Goal: Information Seeking & Learning: Learn about a topic

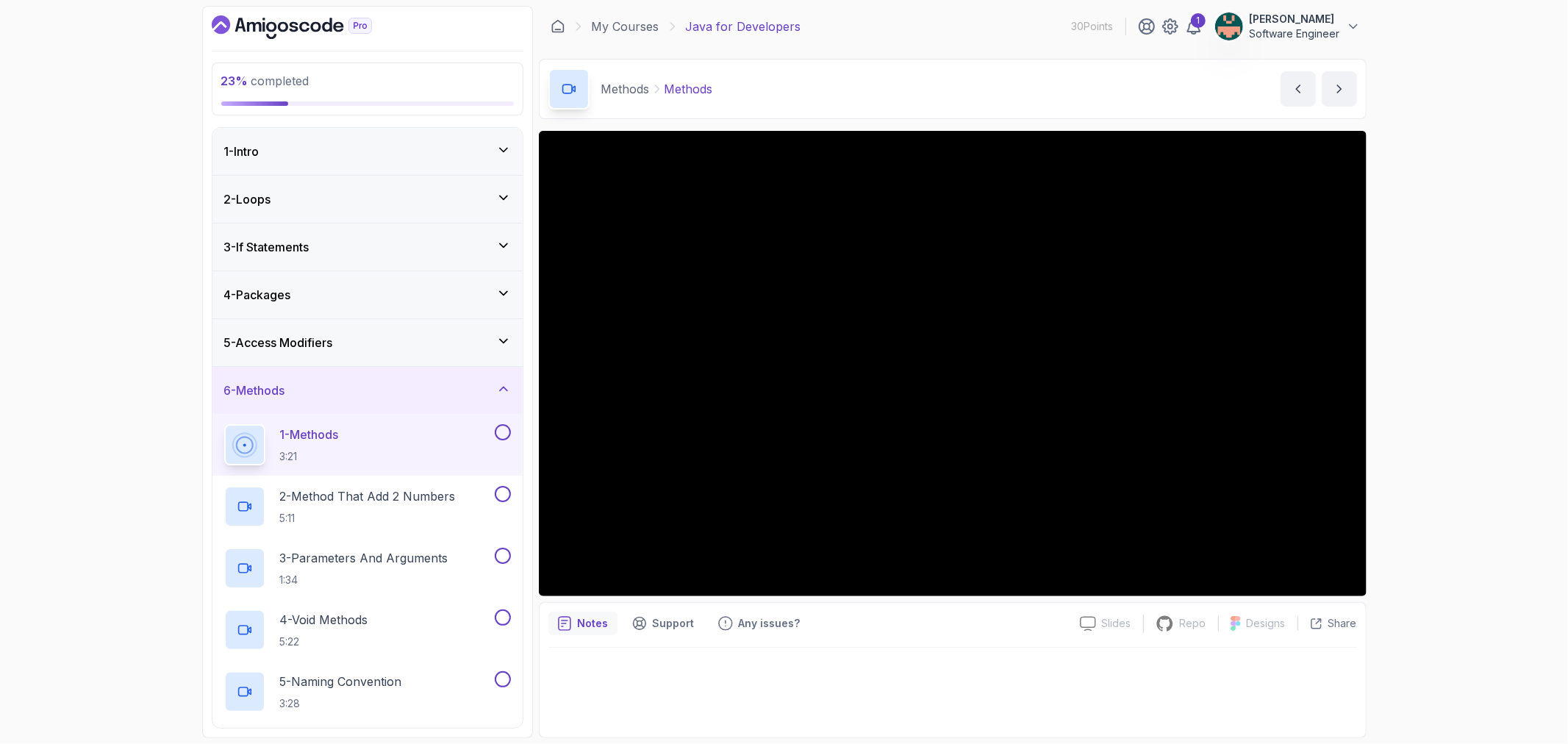
scroll to position [67, 0]
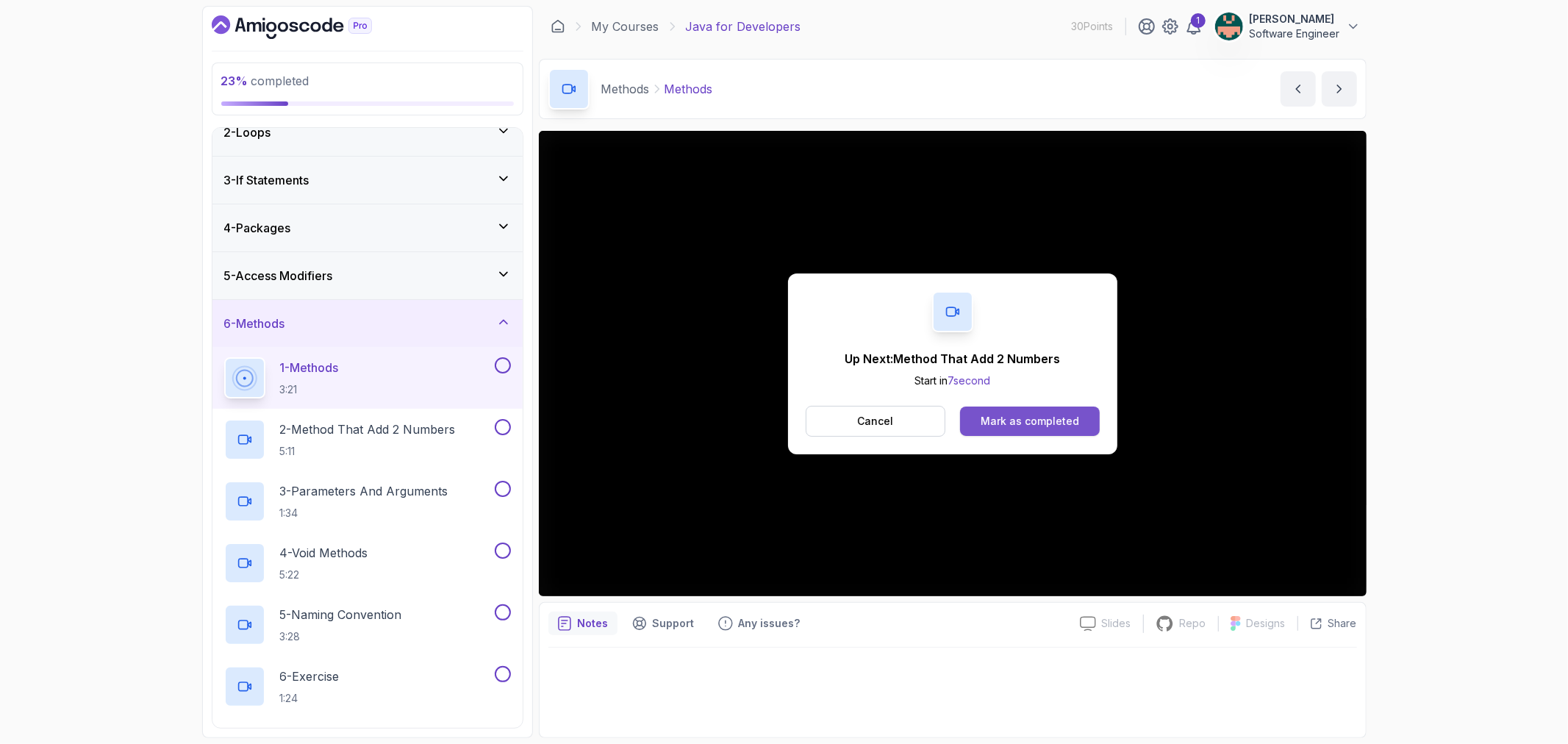
click at [1040, 434] on button "Mark as completed" at bounding box center [1030, 421] width 139 height 29
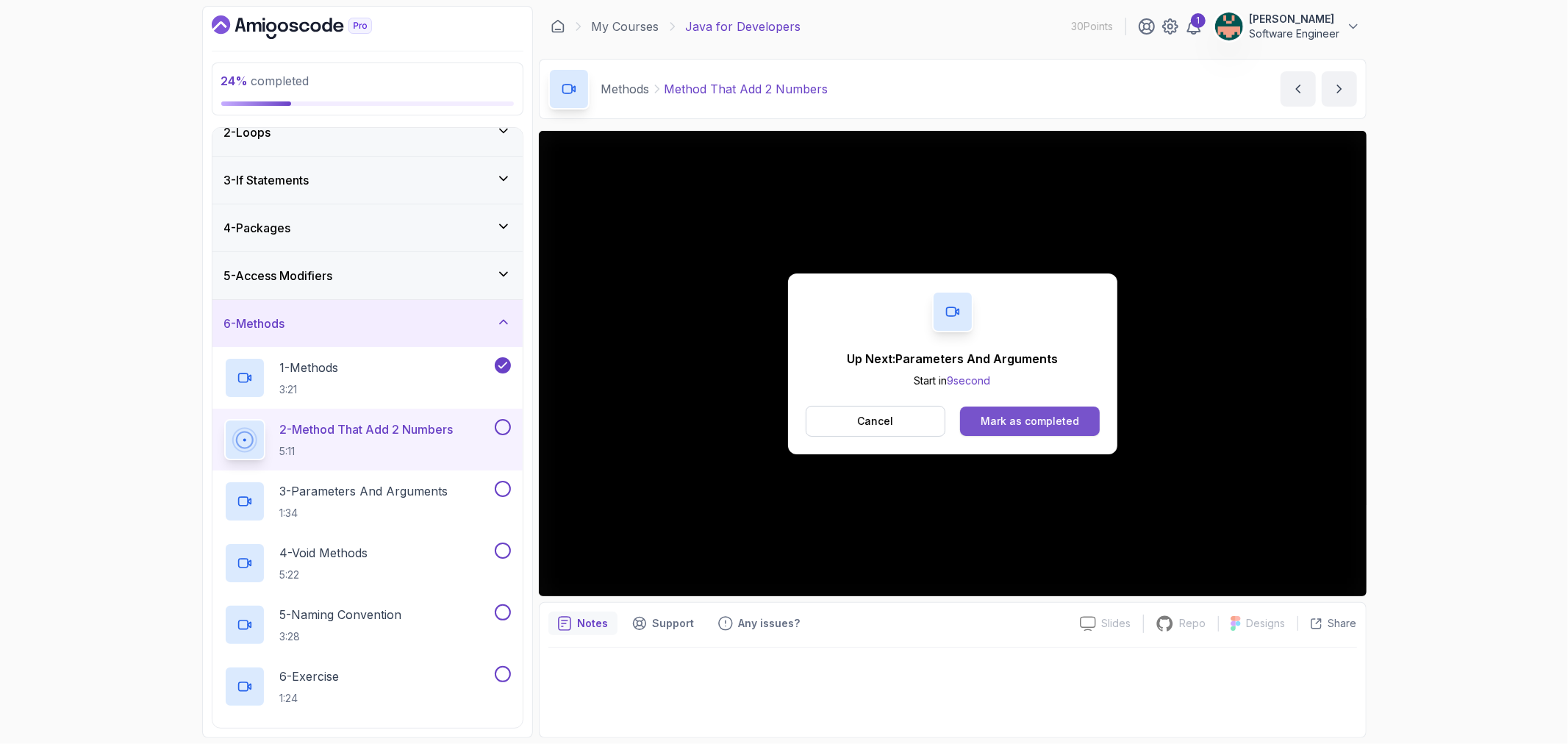
click at [1004, 418] on div "Mark as completed" at bounding box center [1030, 421] width 99 height 15
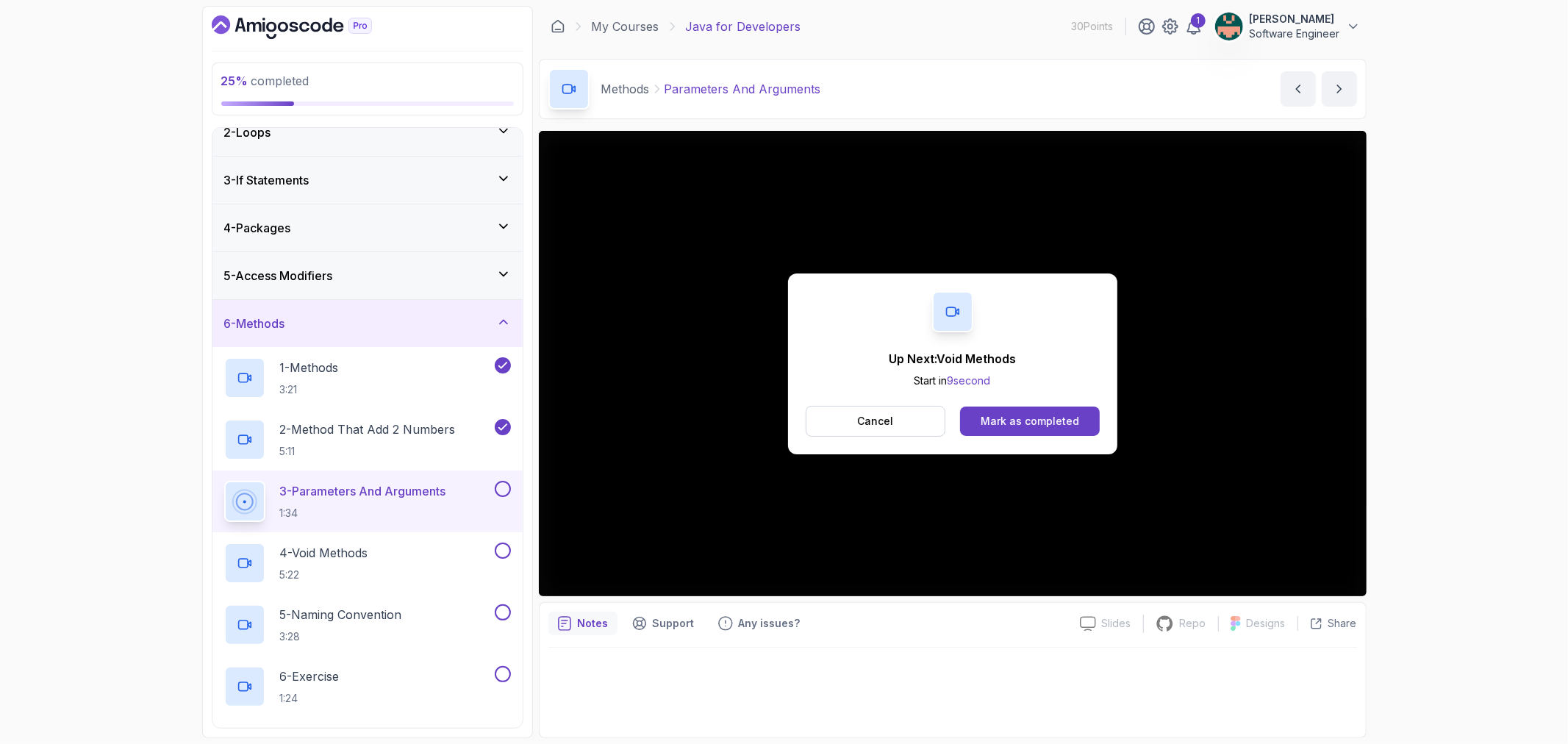
click at [1005, 417] on div "Mark as completed" at bounding box center [1030, 421] width 99 height 15
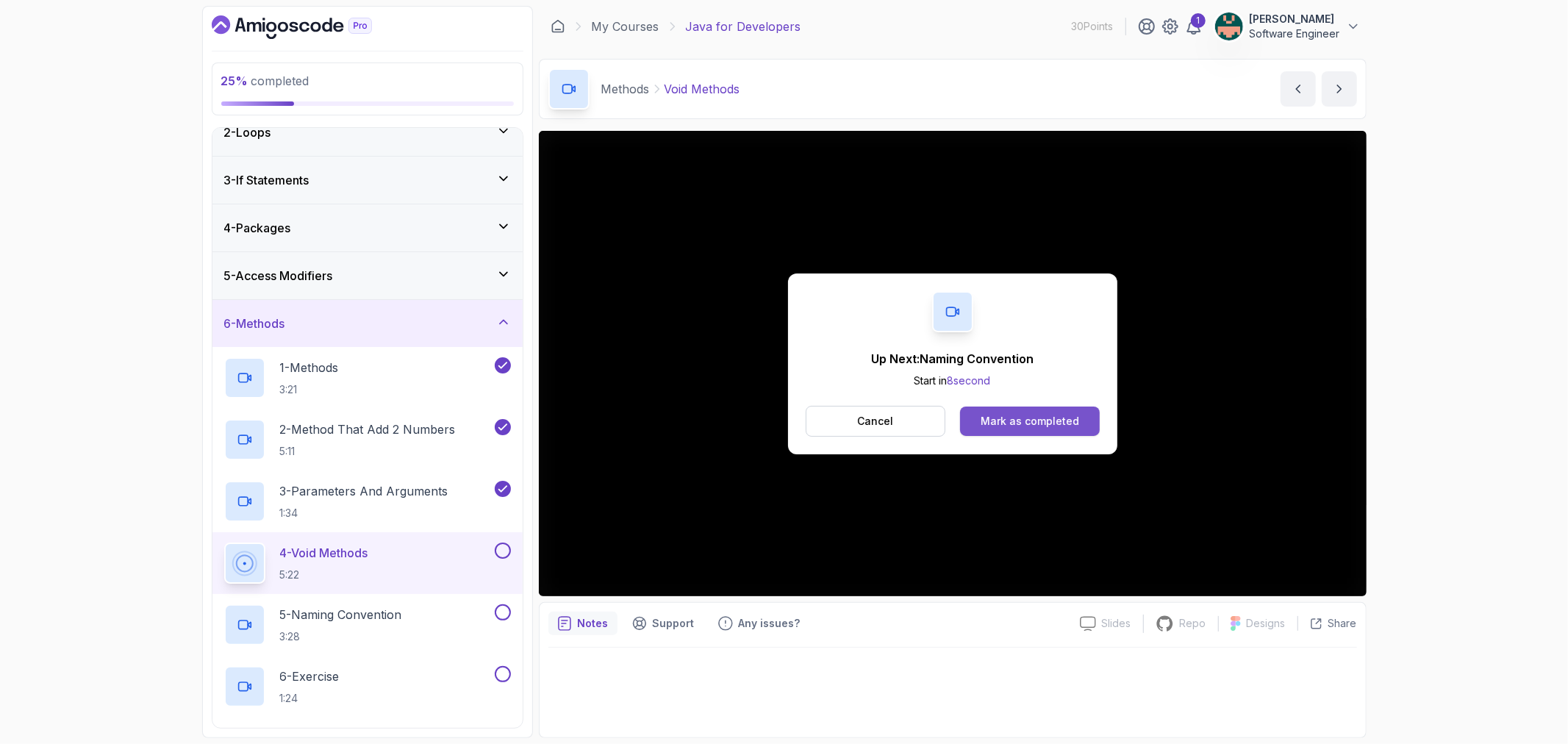
click at [1032, 420] on div "Mark as completed" at bounding box center [1030, 421] width 99 height 15
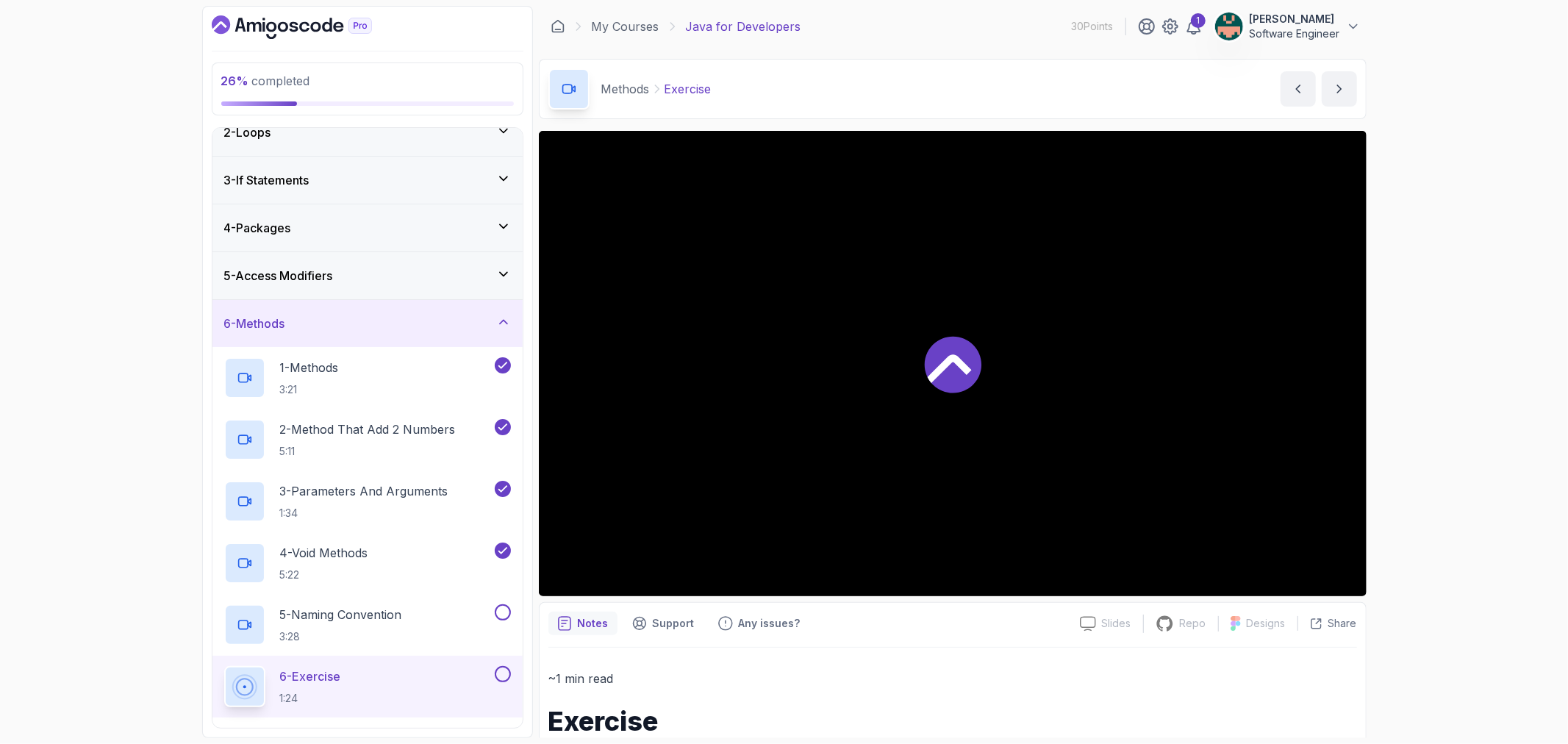
click at [1038, 429] on div at bounding box center [953, 364] width 828 height 466
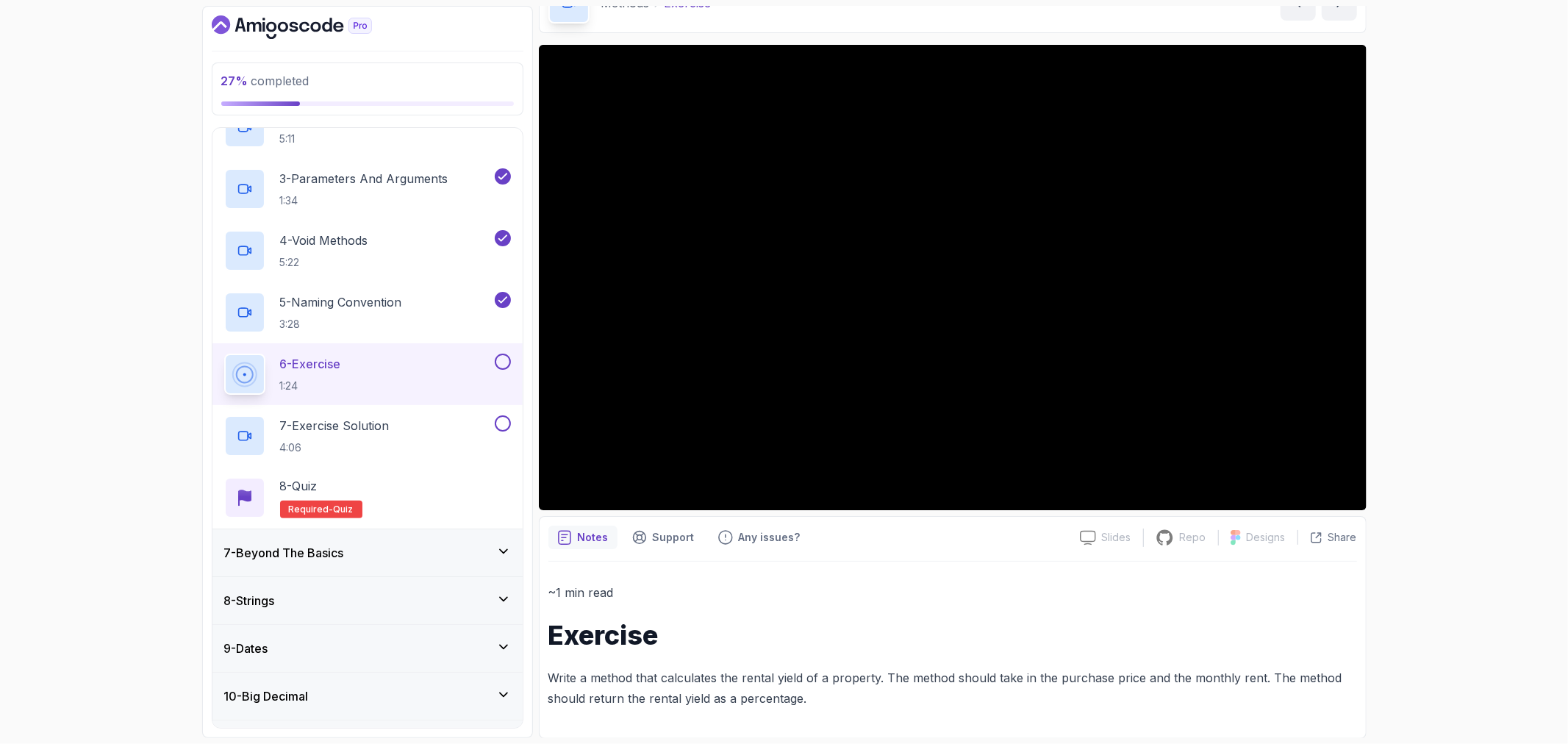
scroll to position [393, 0]
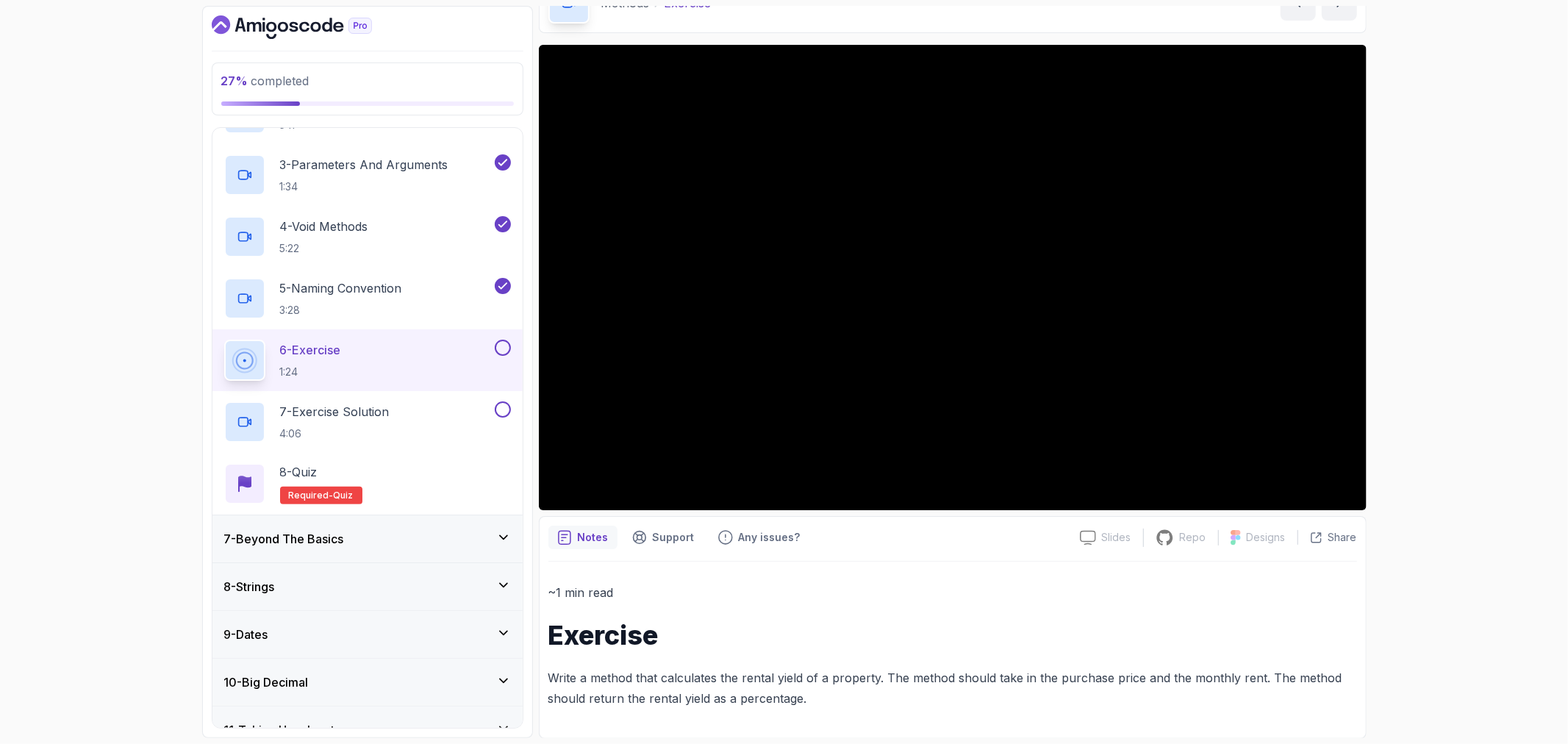
click at [499, 352] on button at bounding box center [503, 348] width 16 height 16
click at [386, 415] on p "7 - Exercise Solution" at bounding box center [335, 412] width 109 height 18
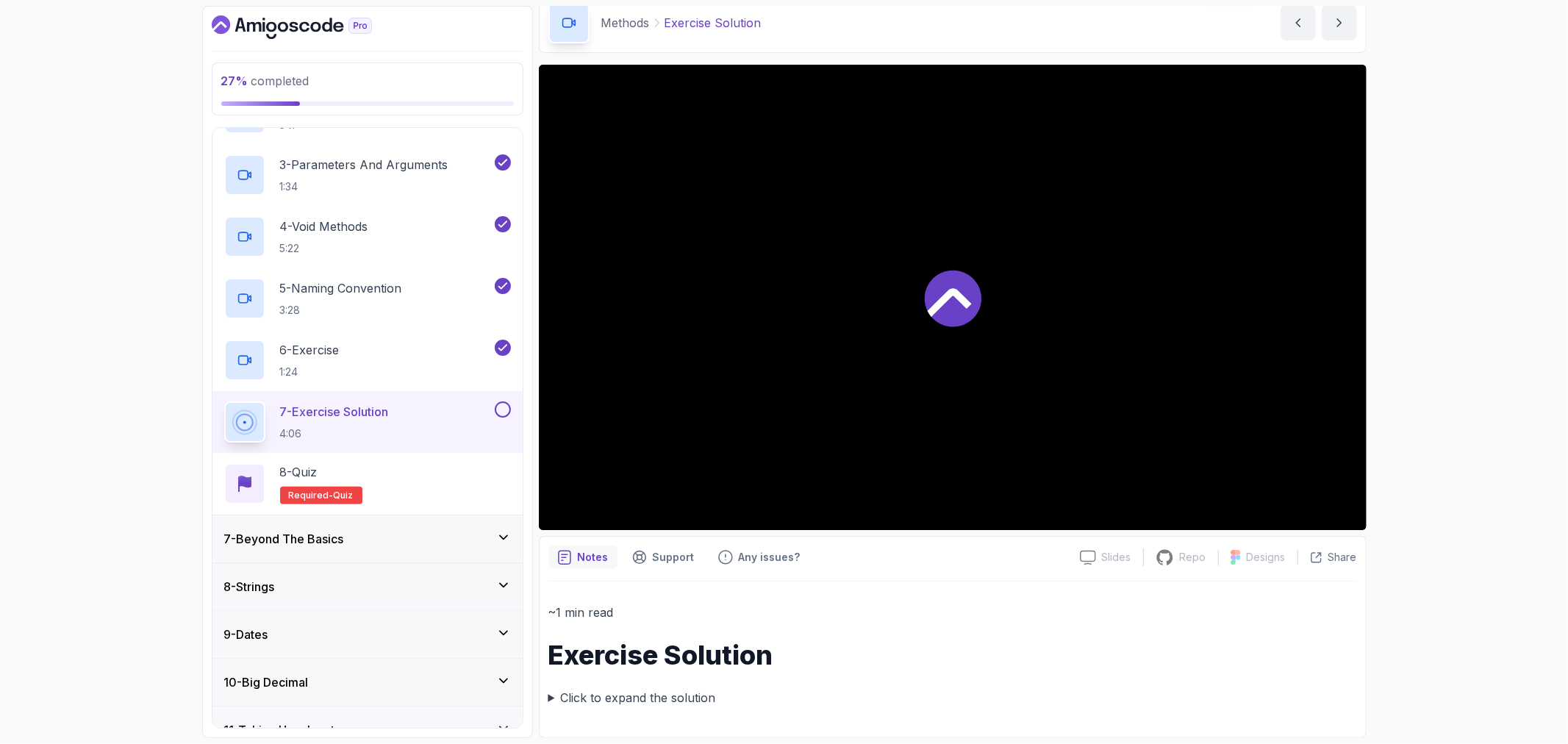
scroll to position [66, 0]
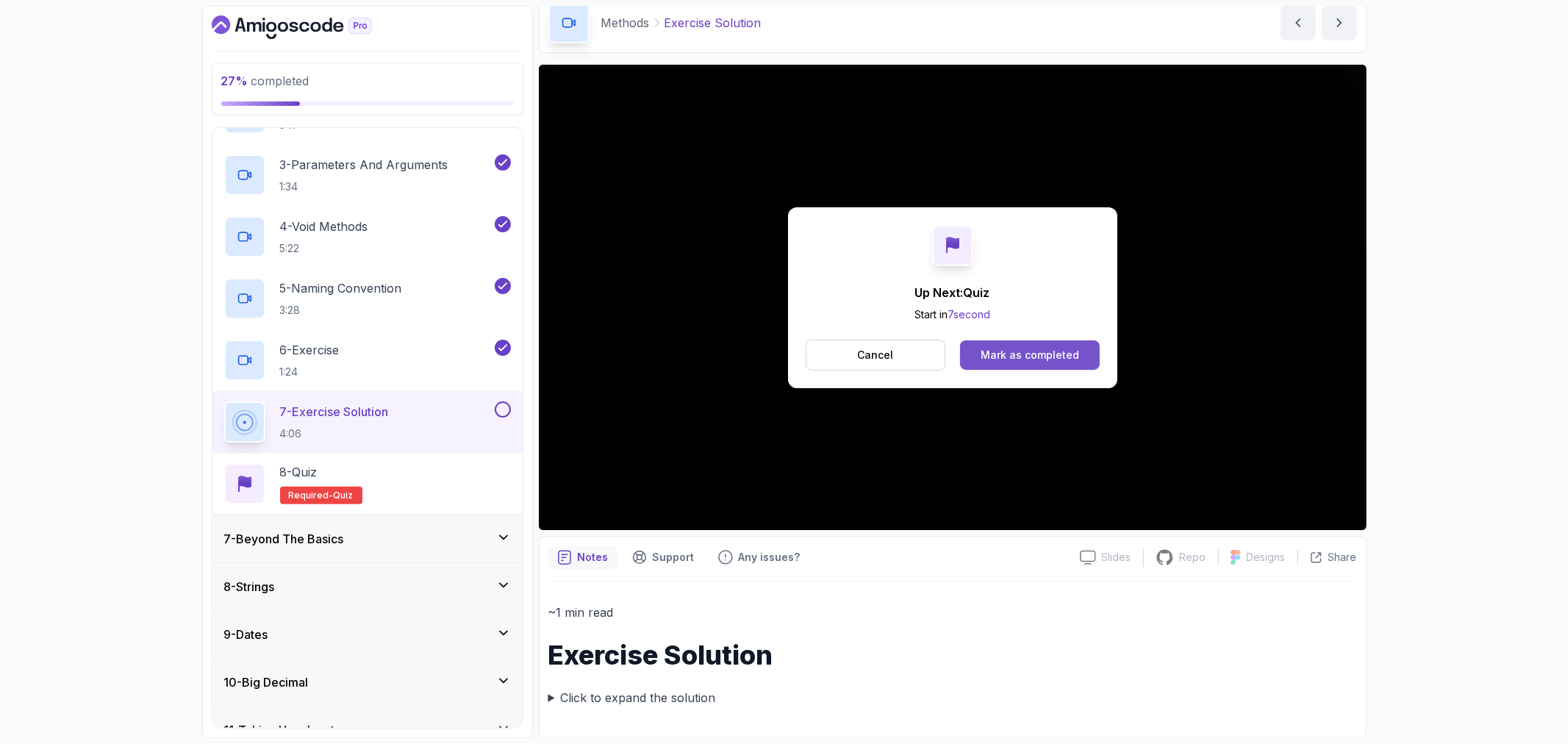
click at [1063, 357] on div "Mark as completed" at bounding box center [1030, 355] width 99 height 15
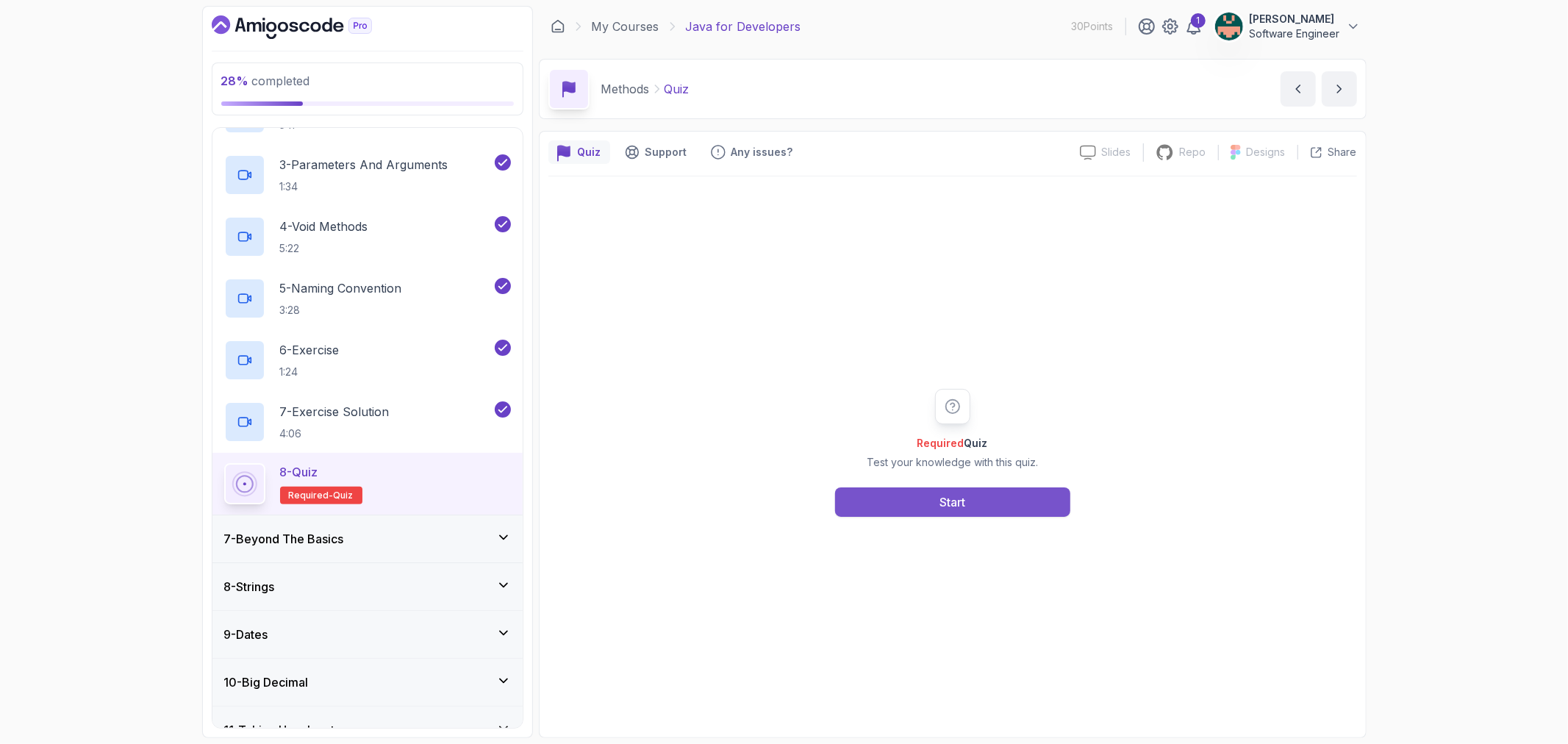
click at [974, 493] on button "Start" at bounding box center [952, 502] width 235 height 29
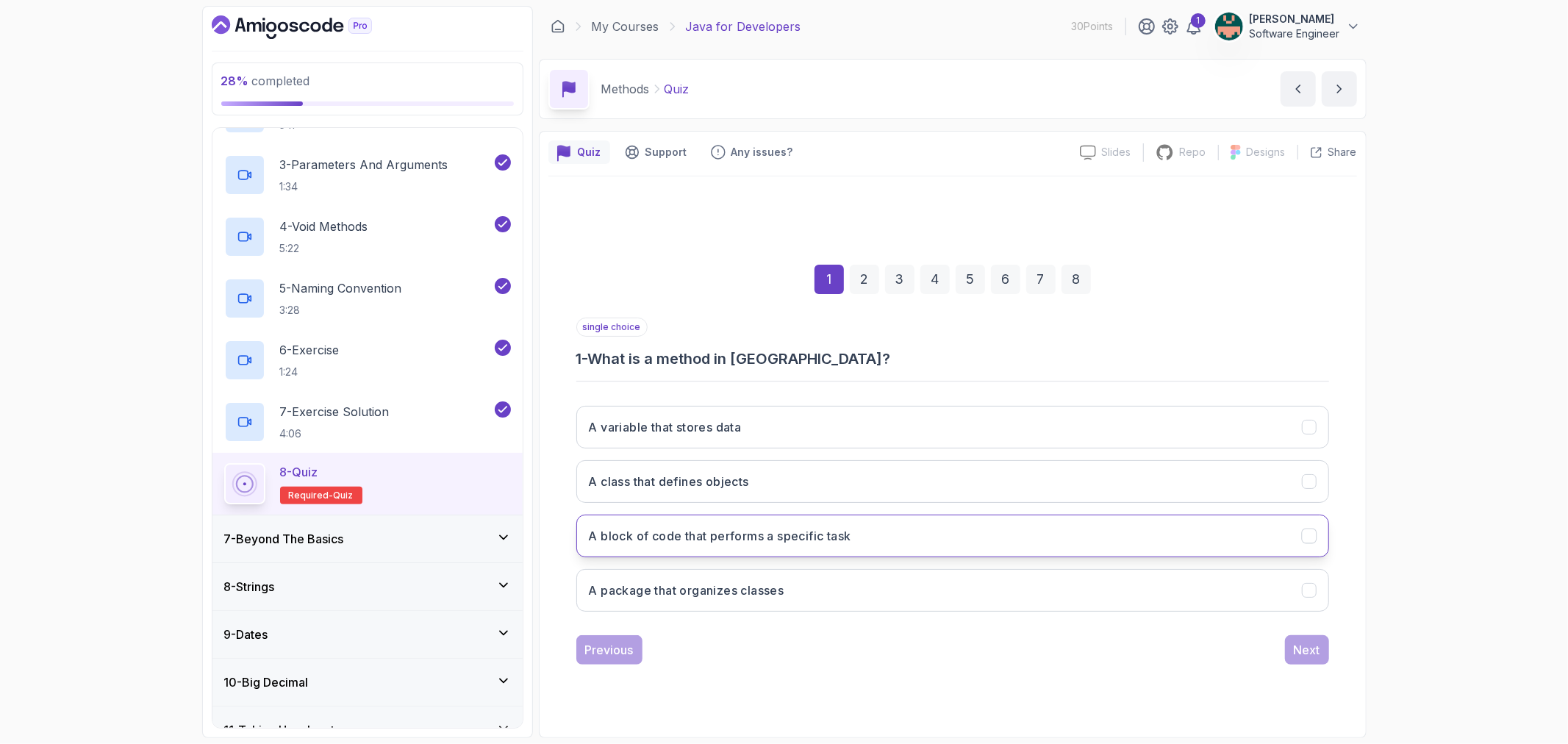
click at [1311, 532] on icon "A block of code that performs a specific task" at bounding box center [1309, 536] width 14 height 14
click at [1297, 644] on div "Next" at bounding box center [1307, 650] width 26 height 18
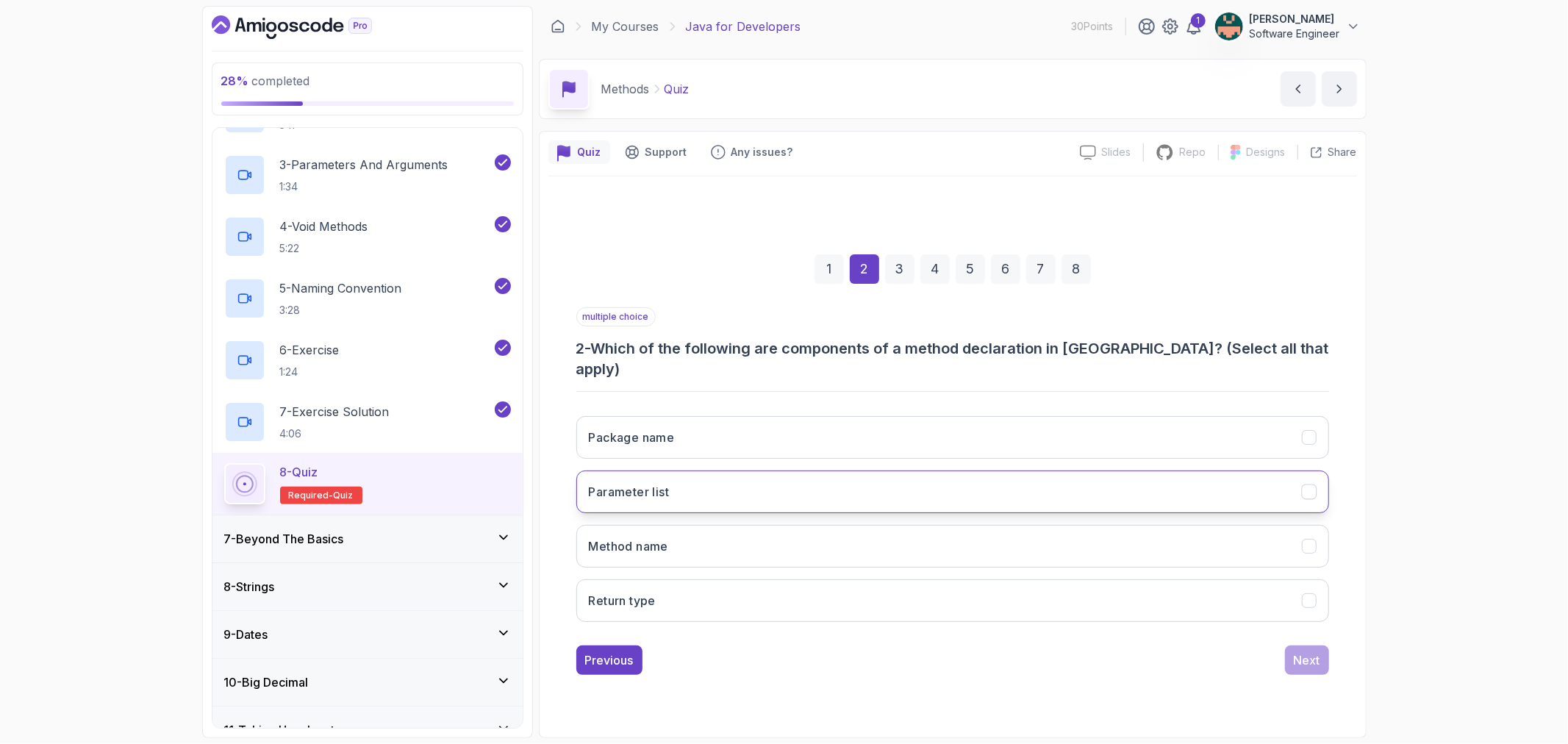
click at [1311, 484] on icon "Parameter list" at bounding box center [1309, 491] width 14 height 14
click at [1304, 539] on icon "Method name" at bounding box center [1309, 546] width 14 height 14
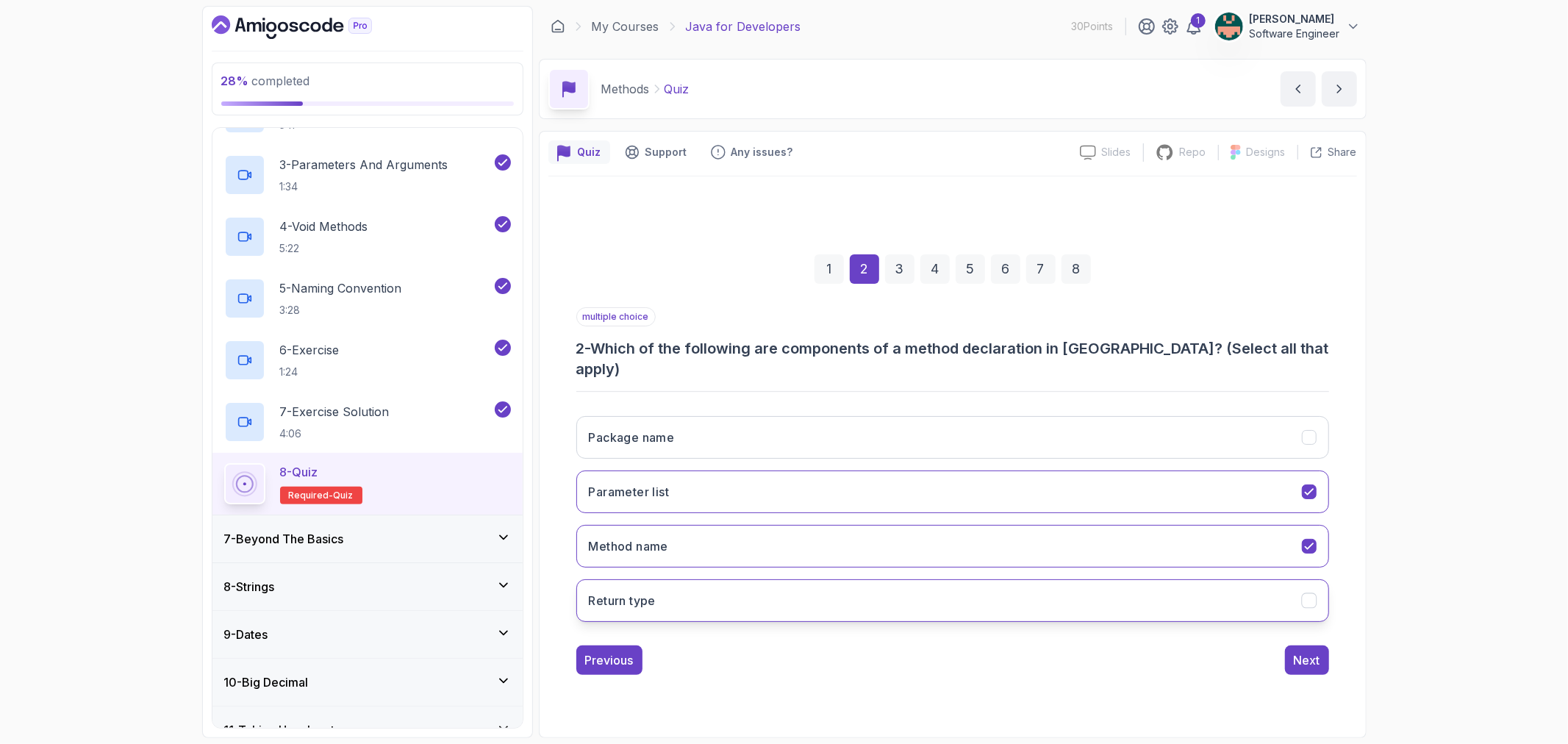
click at [1311, 580] on button "Return type" at bounding box center [953, 601] width 753 height 42
click at [1302, 655] on button "Next" at bounding box center [1307, 660] width 44 height 29
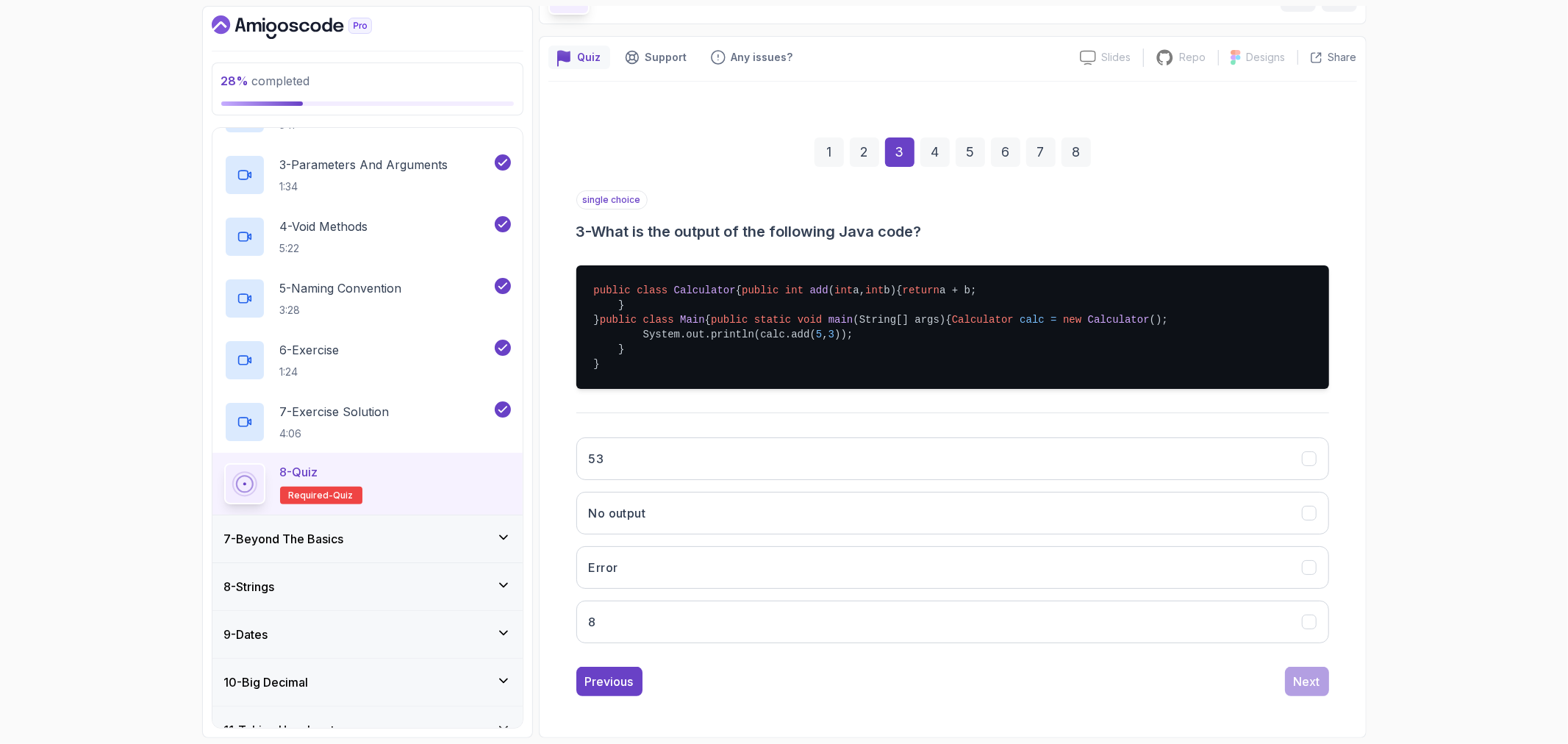
scroll to position [167, 0]
click at [1317, 622] on button "8" at bounding box center [953, 621] width 753 height 42
click at [1309, 678] on div "Next" at bounding box center [1307, 682] width 26 height 18
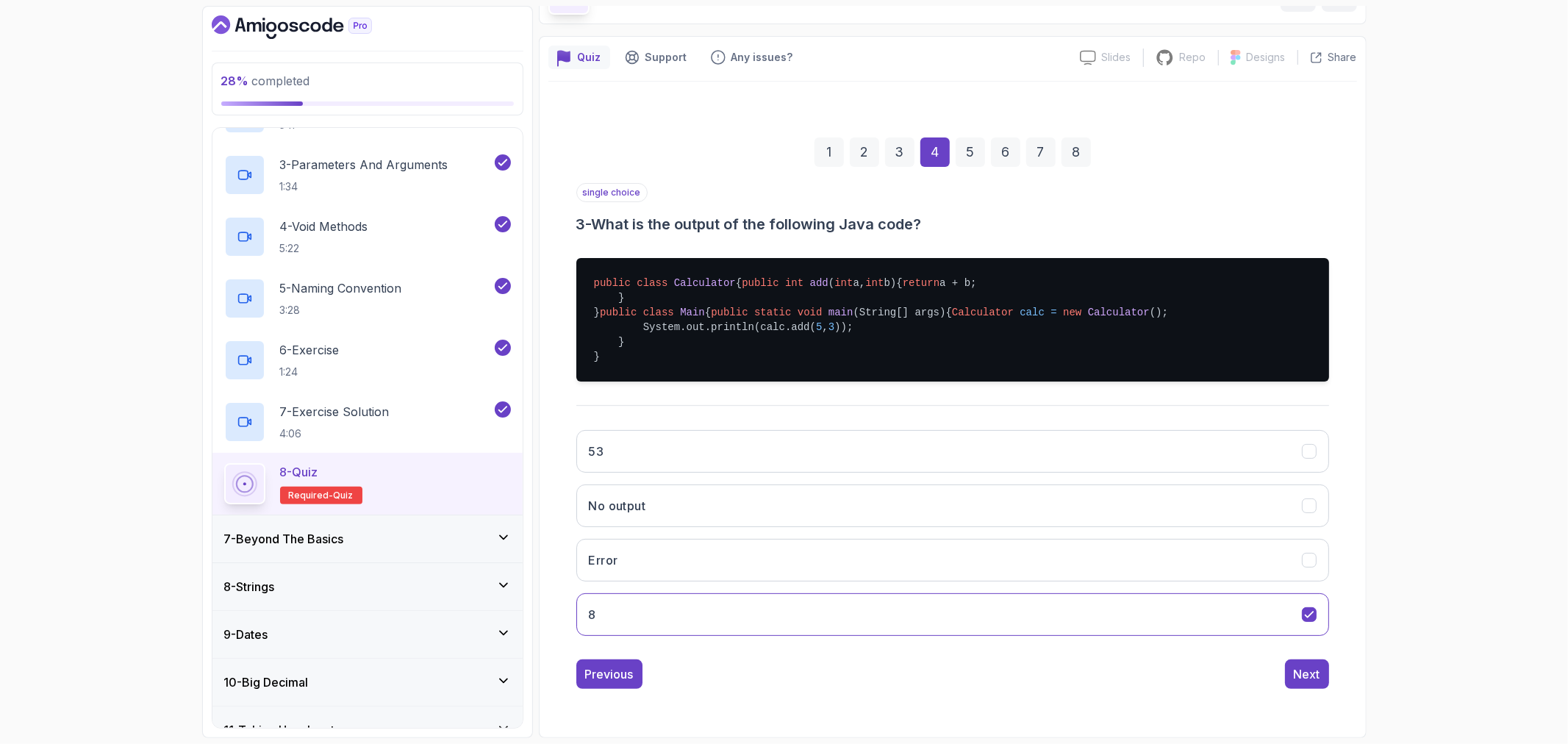
scroll to position [0, 0]
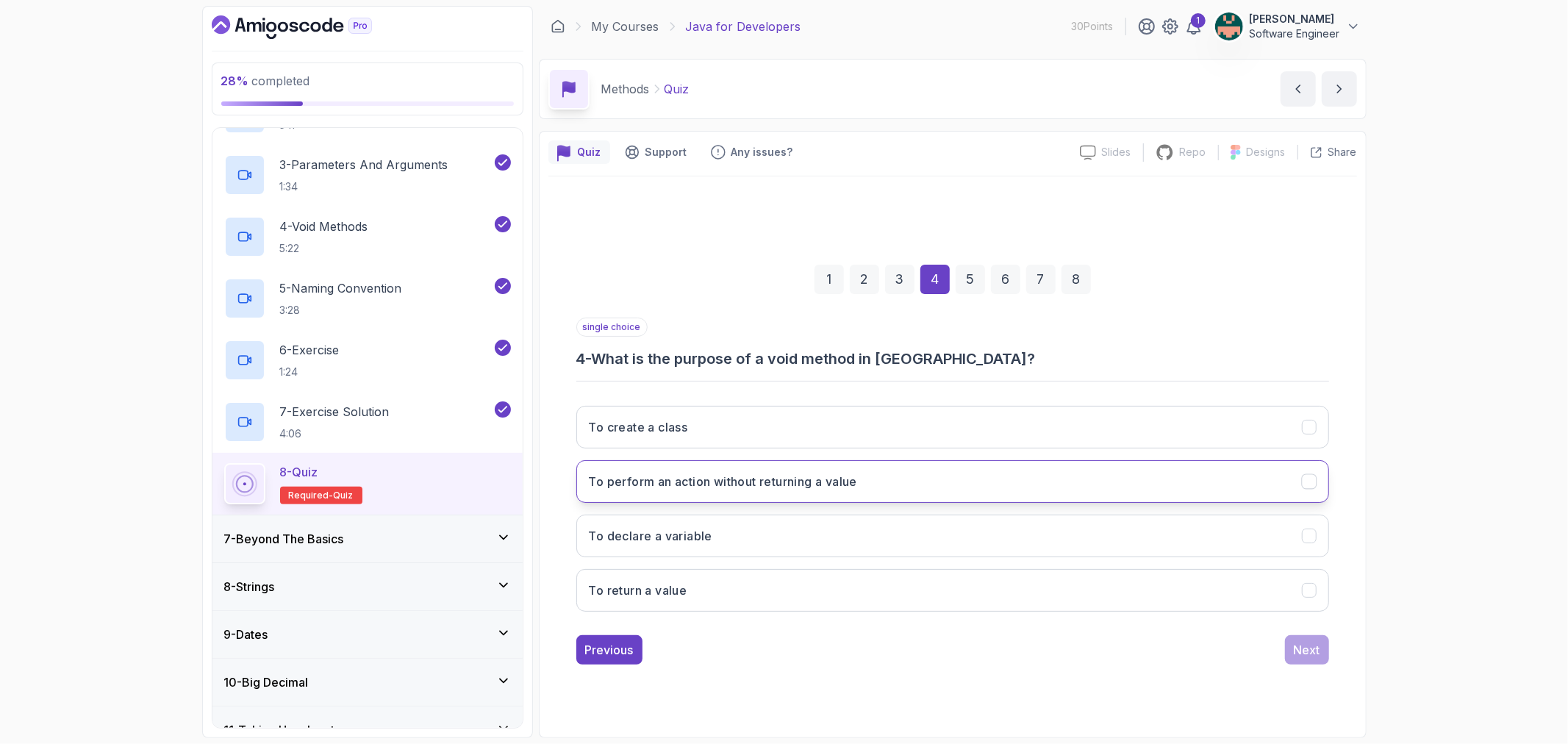
click at [1301, 483] on div "To perform an action without returning a value" at bounding box center [1309, 481] width 15 height 15
click at [1297, 643] on div "Next" at bounding box center [1307, 650] width 26 height 18
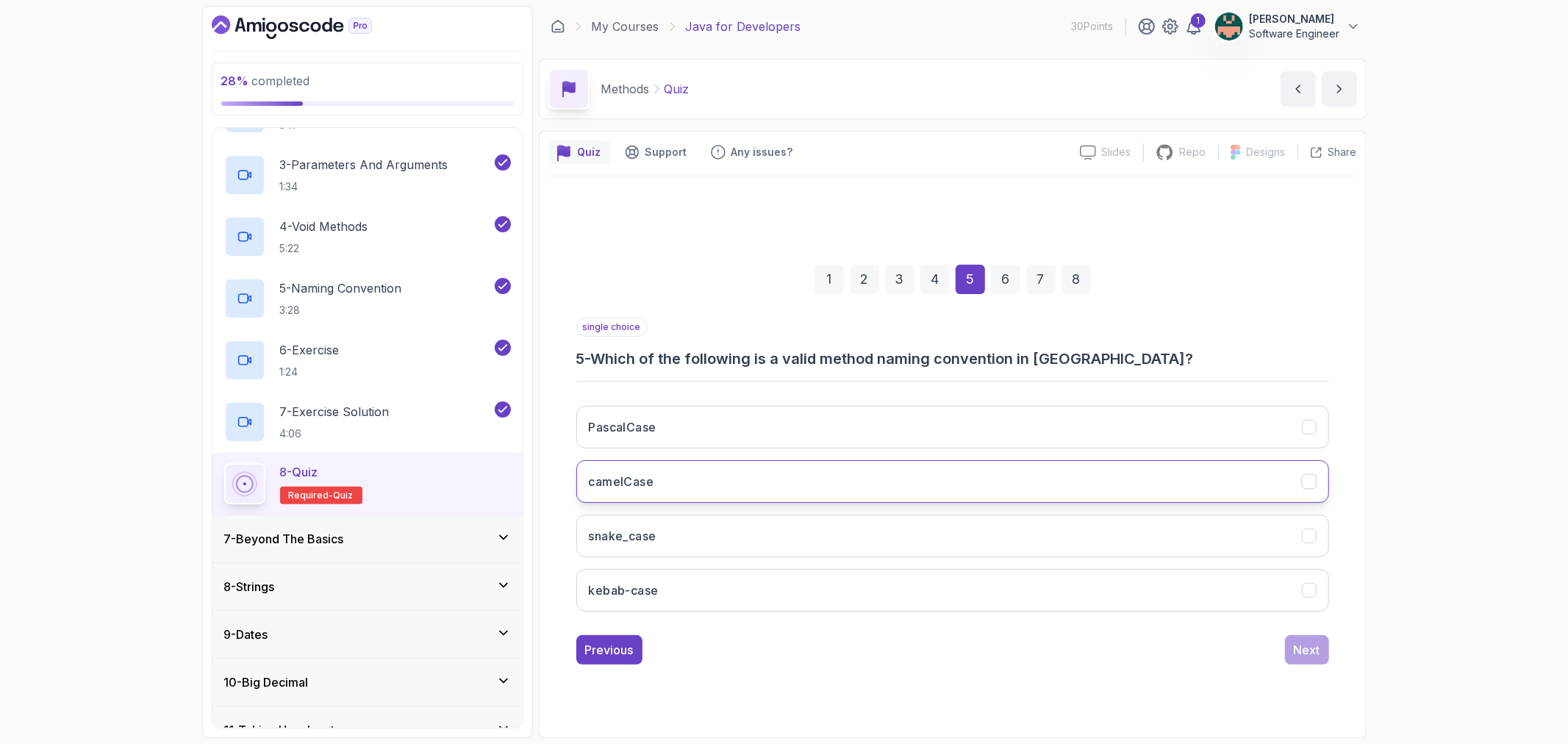
click at [1304, 481] on icon "camelCase" at bounding box center [1309, 481] width 14 height 14
click at [1297, 641] on div "Next" at bounding box center [1307, 650] width 26 height 18
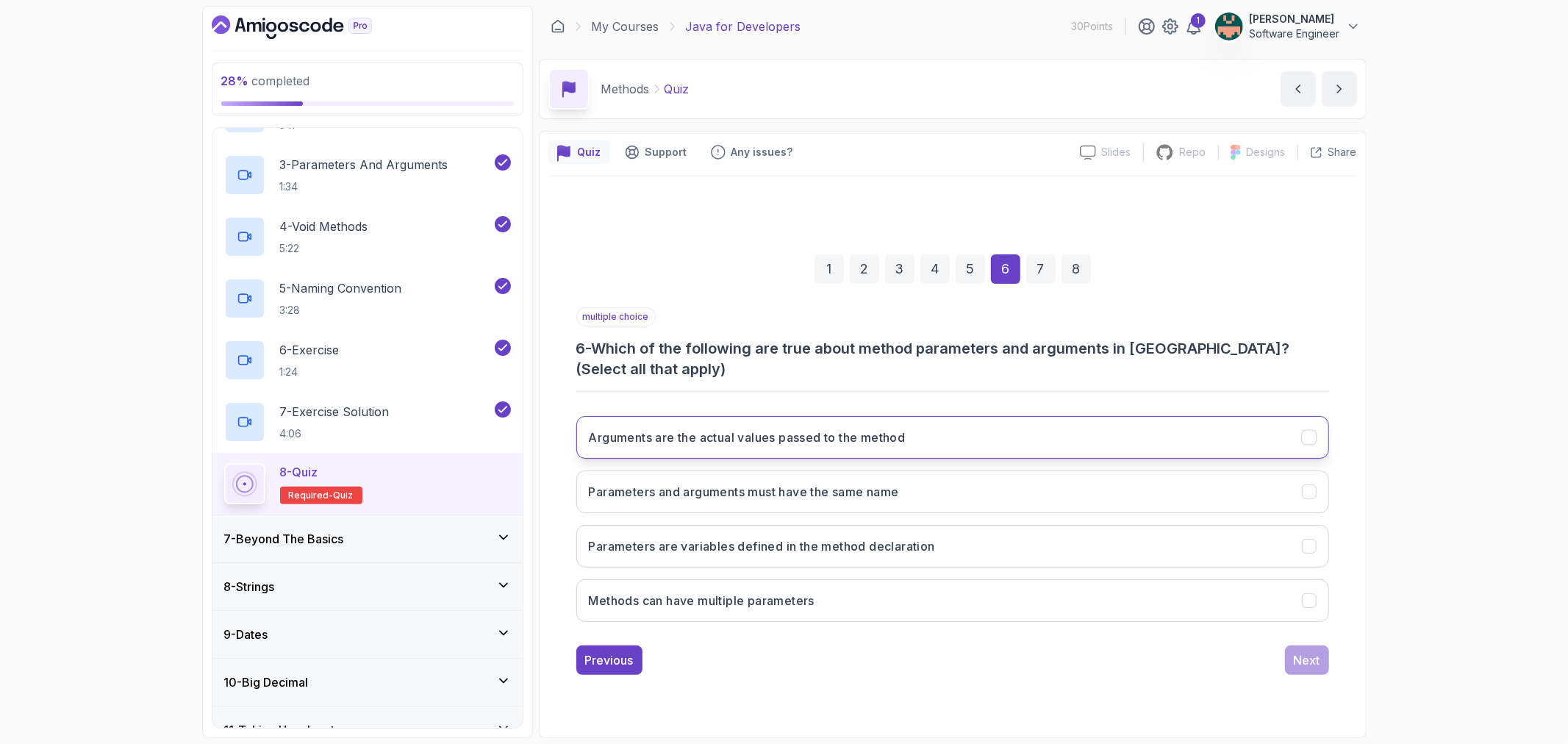
click at [1309, 442] on icon "Arguments are the actual values passed to the method" at bounding box center [1309, 437] width 14 height 14
click at [1301, 545] on div "Parameters are variables defined in the method declaration" at bounding box center [1309, 546] width 15 height 15
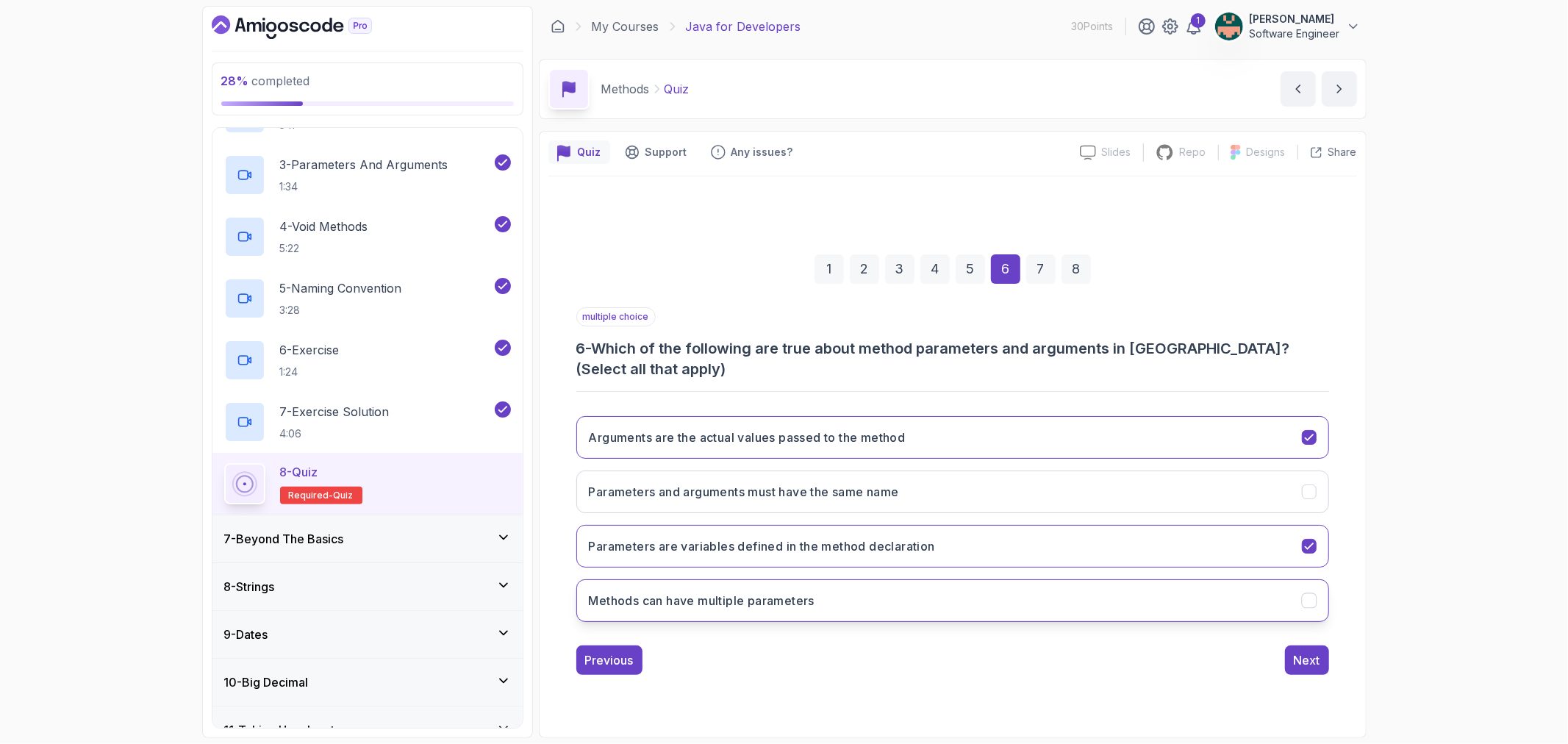
click at [1310, 593] on div "Methods can have multiple parameters" at bounding box center [1309, 601] width 15 height 15
click at [1297, 665] on div "Next" at bounding box center [1307, 660] width 26 height 18
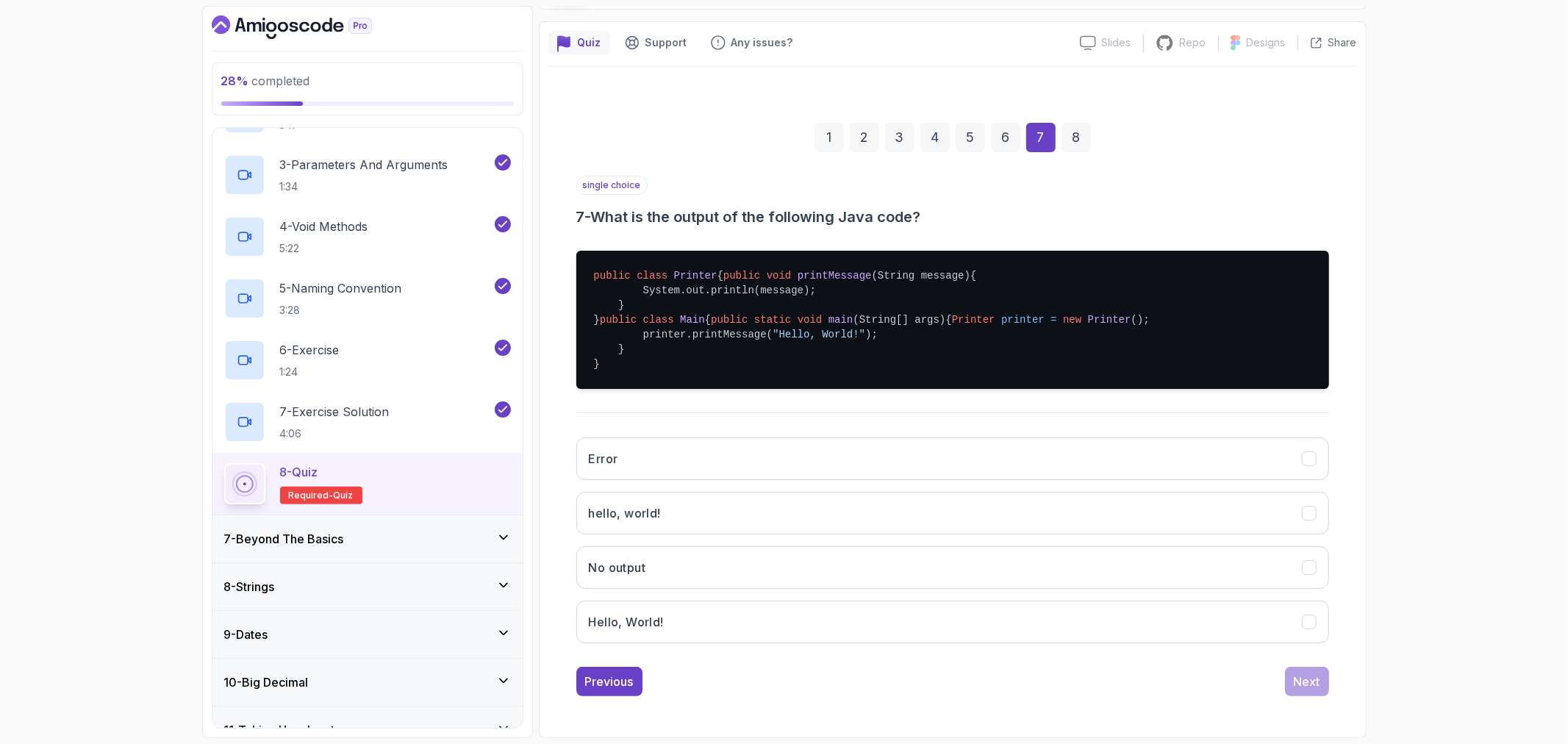
scroll to position [163, 0]
click at [1303, 628] on icon "Hello, World!" at bounding box center [1309, 622] width 14 height 14
click at [1304, 682] on div "Next" at bounding box center [1307, 682] width 26 height 18
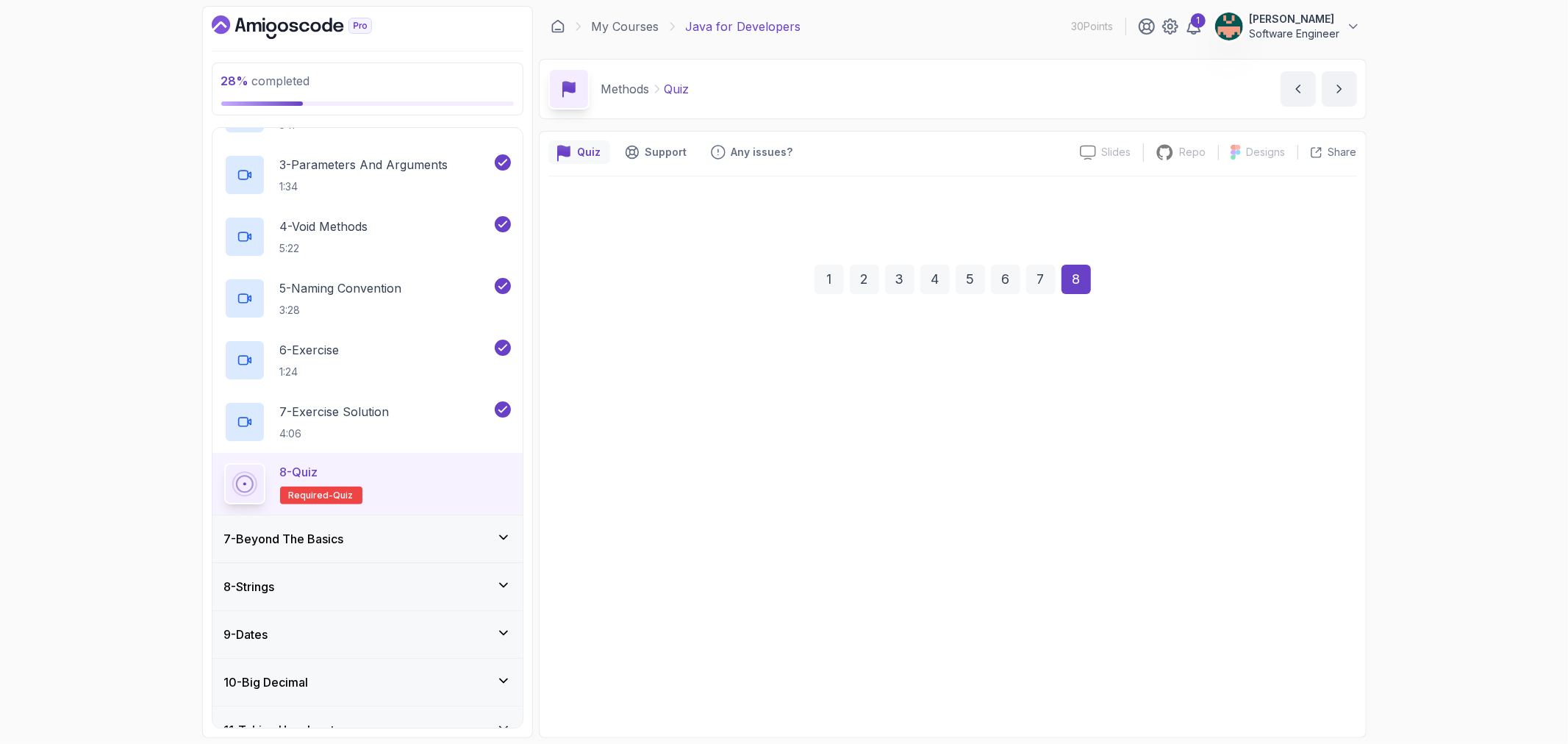
scroll to position [0, 0]
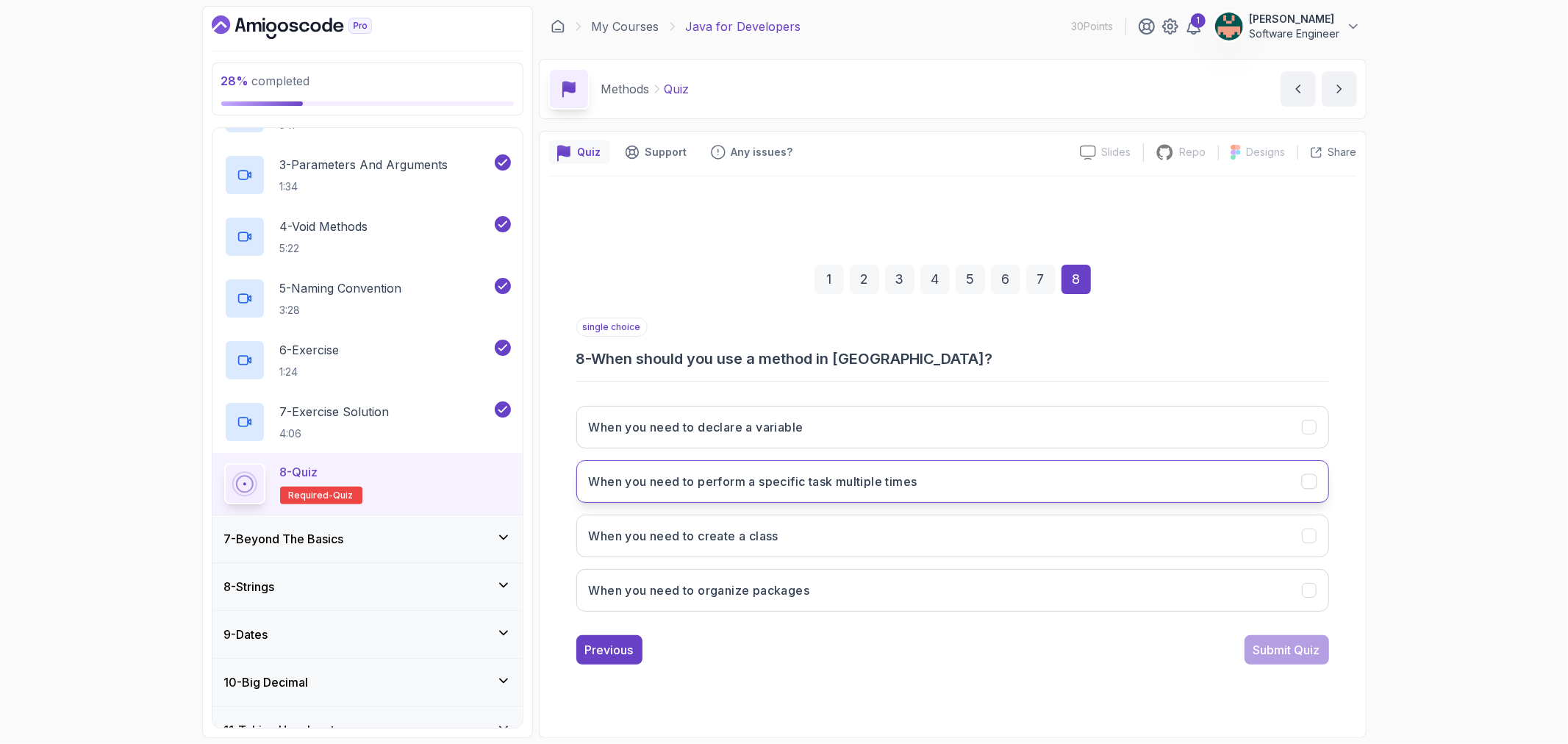
click at [1307, 480] on icon "When you need to perform a specific task multiple times" at bounding box center [1309, 481] width 14 height 14
click at [1267, 641] on div "Submit Quiz" at bounding box center [1287, 650] width 67 height 18
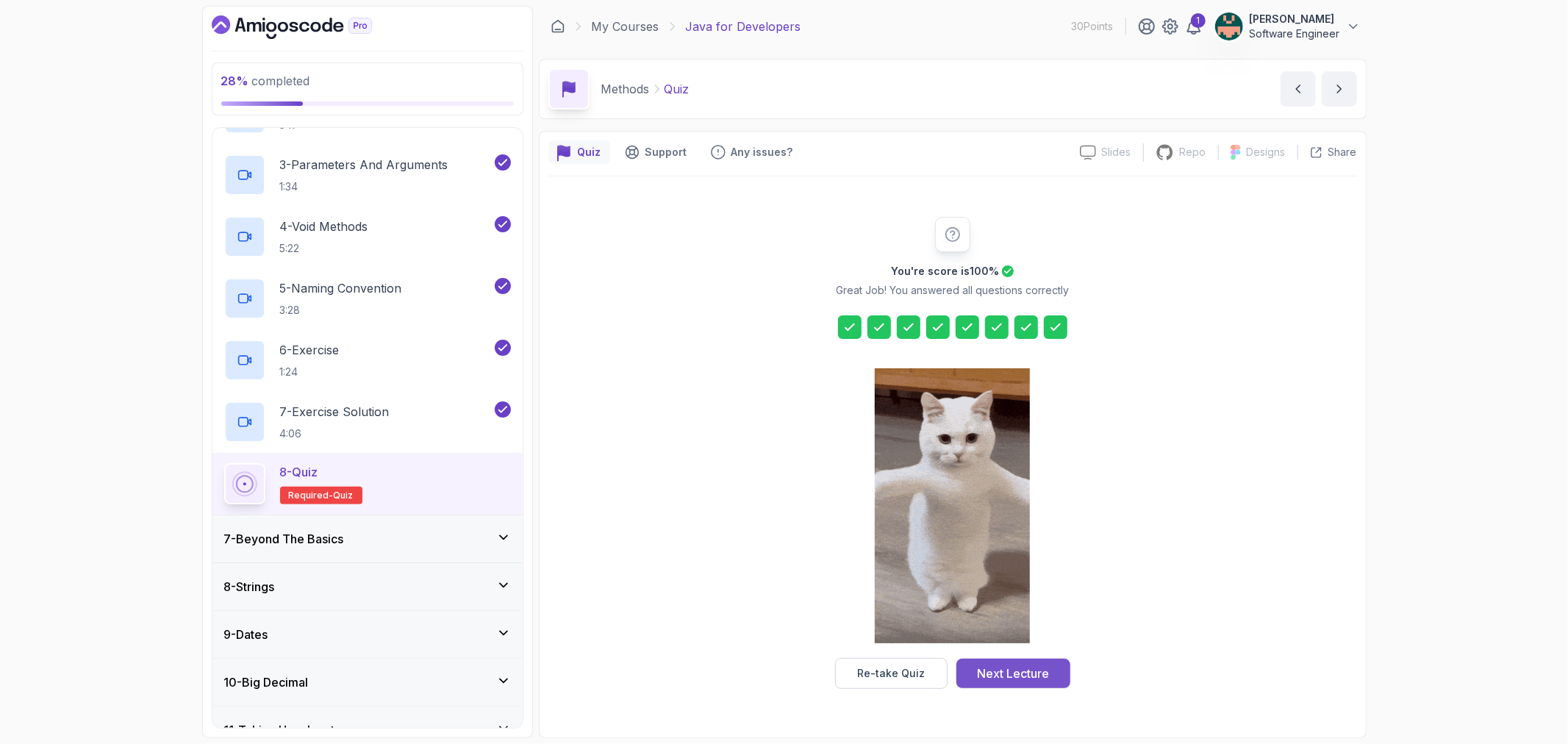
click at [1023, 670] on div "Next Lecture" at bounding box center [1012, 673] width 72 height 18
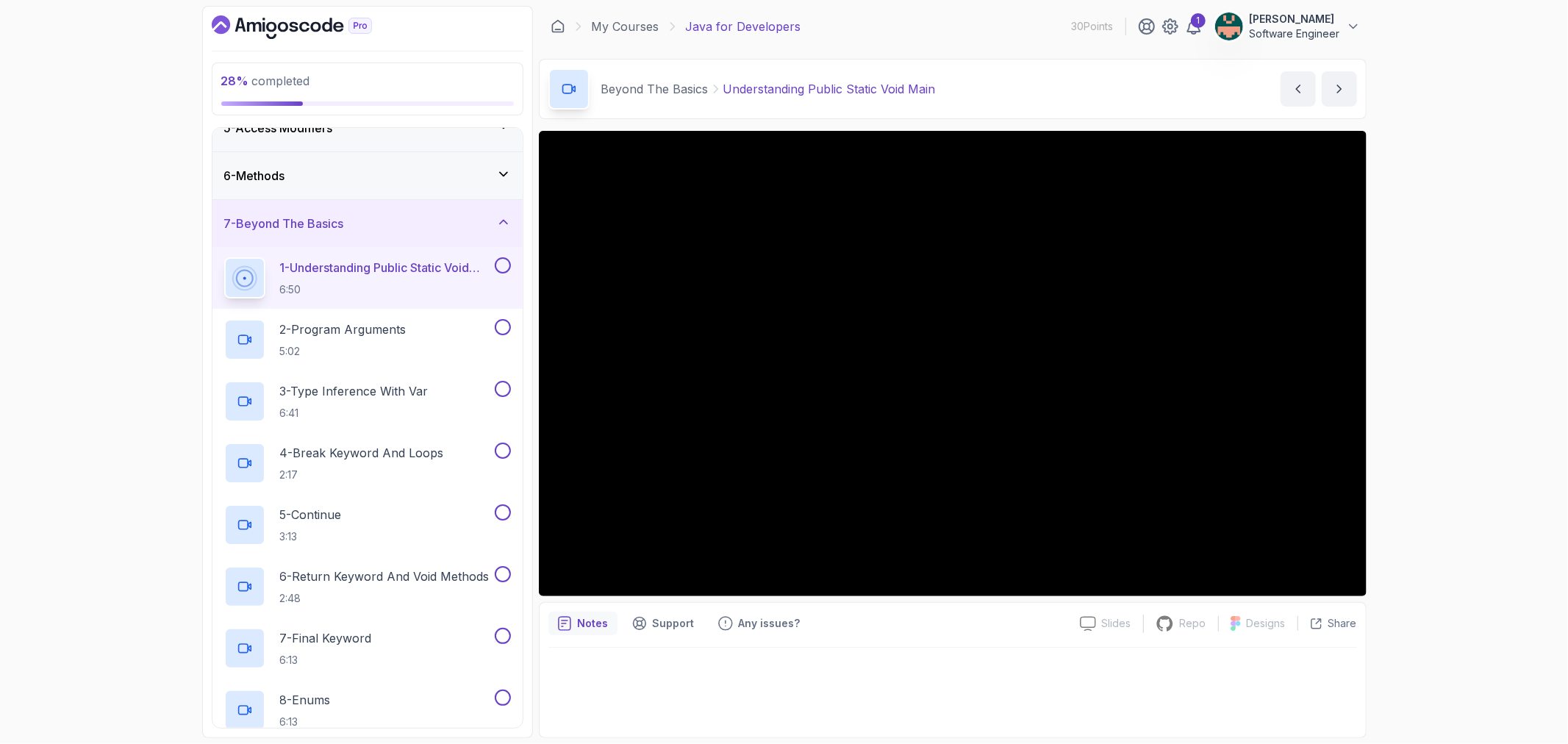
scroll to position [214, 0]
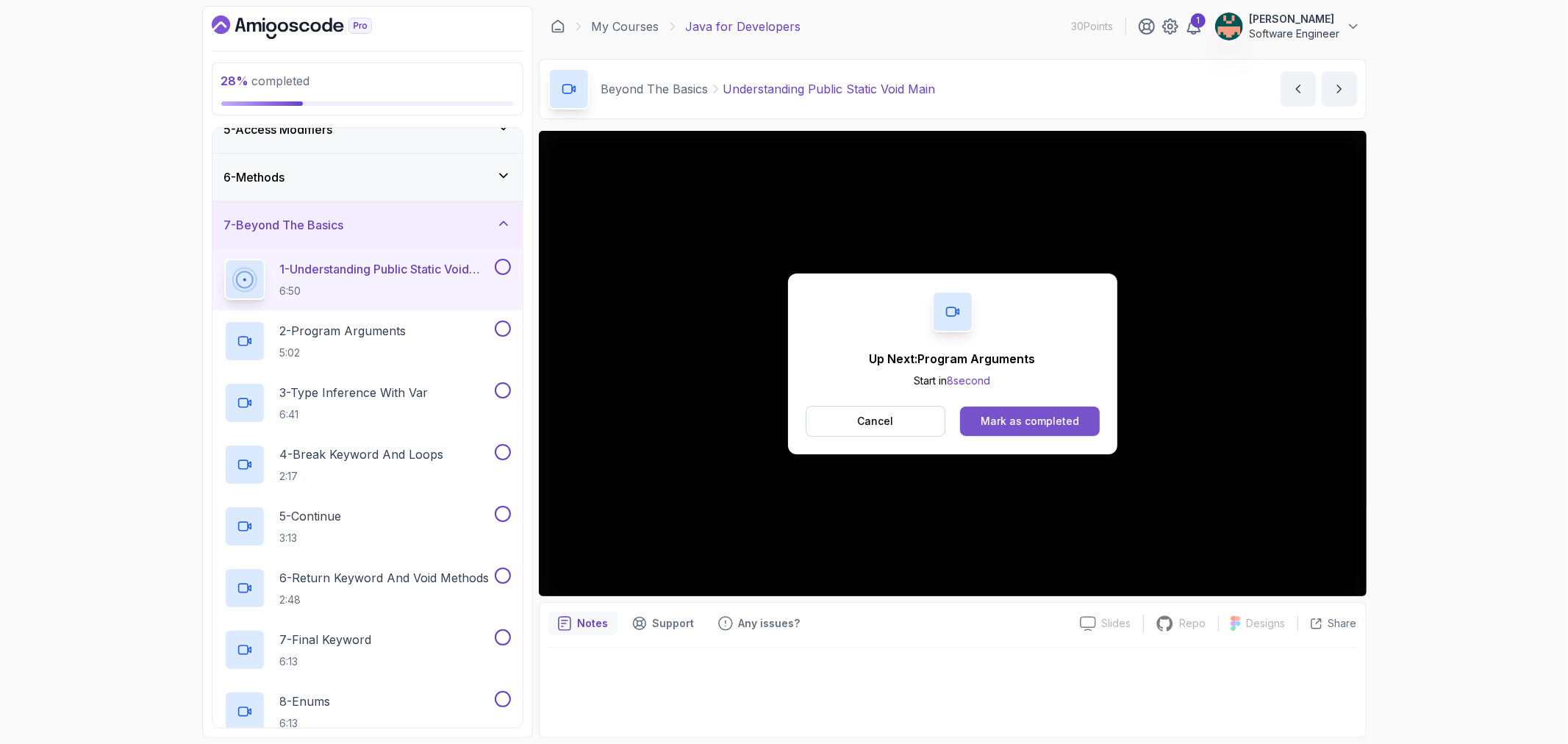
click at [1027, 425] on div "Mark as completed" at bounding box center [1030, 421] width 99 height 15
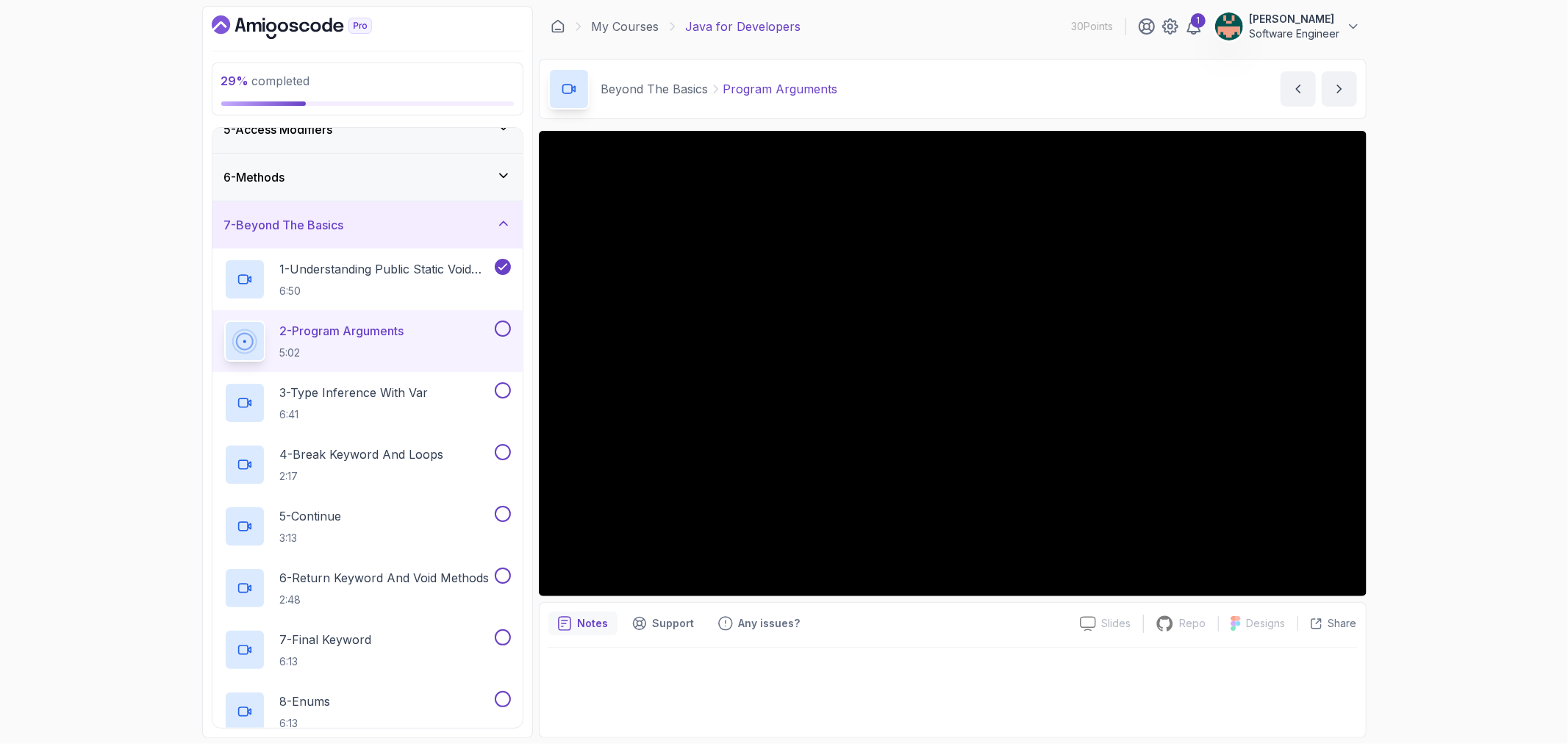
click at [506, 332] on button at bounding box center [503, 328] width 16 height 16
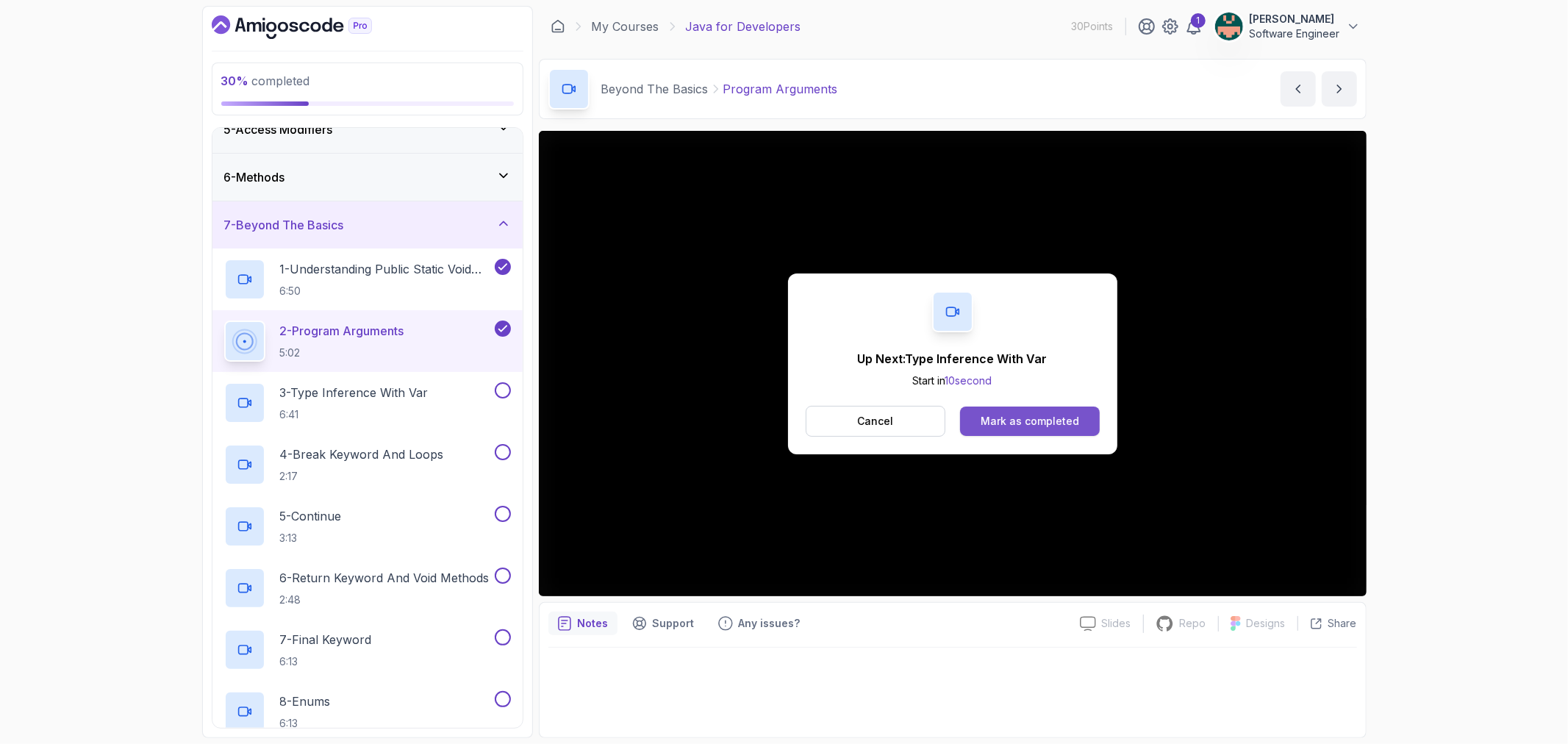
click at [1058, 422] on div "Mark as completed" at bounding box center [1030, 421] width 99 height 15
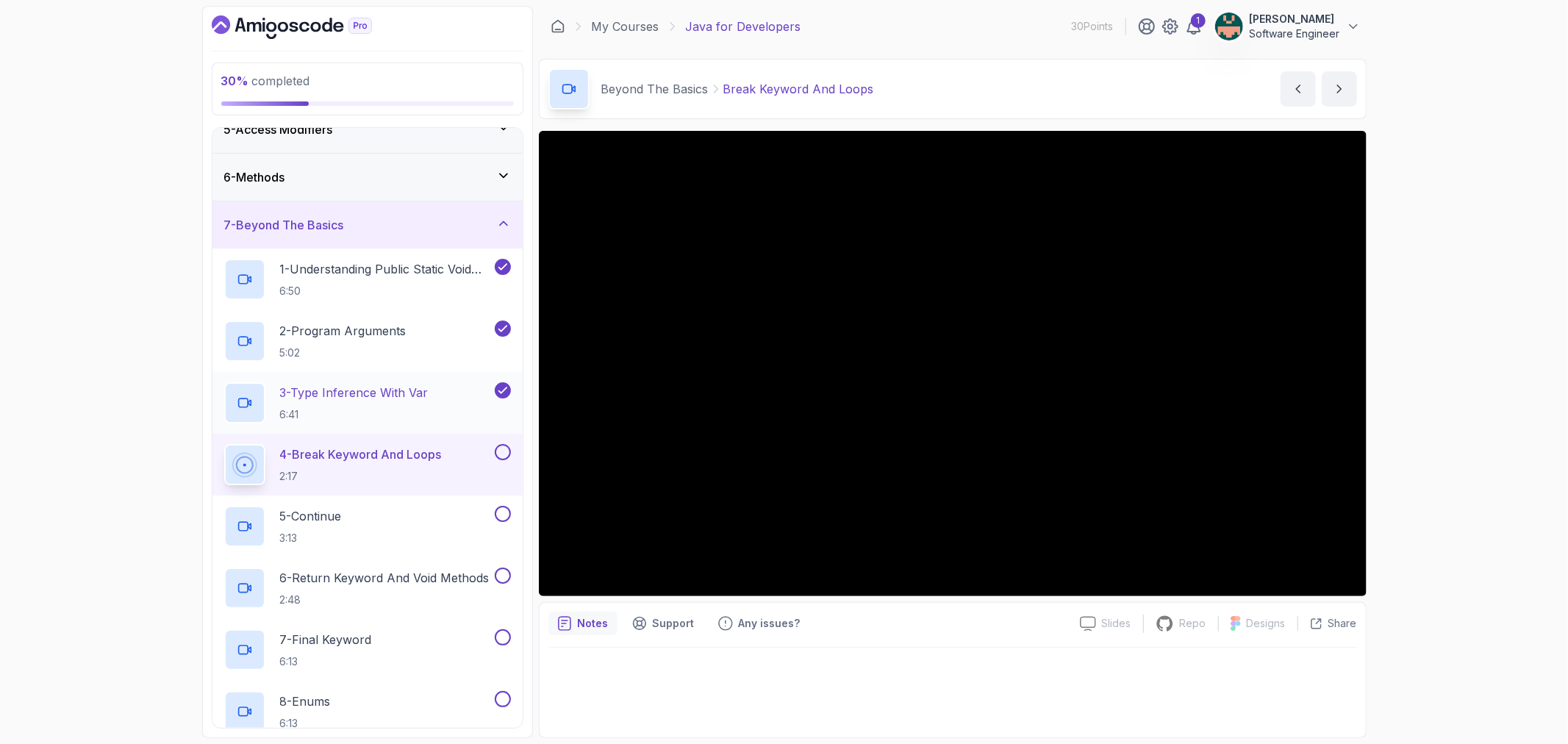
click at [392, 393] on p "3 - Type Inference With Var" at bounding box center [354, 392] width 149 height 18
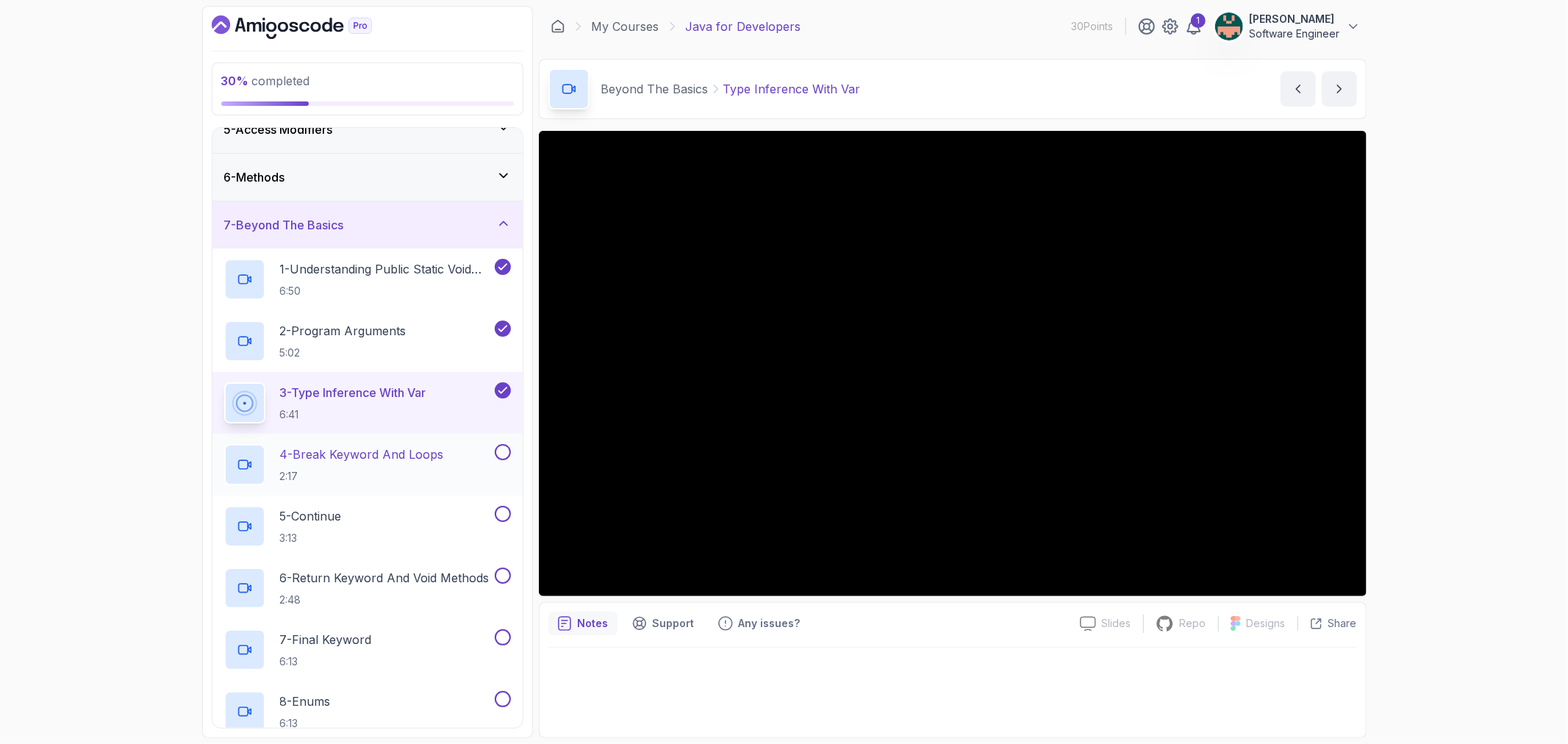
click at [436, 446] on p "4 - Break Keyword And Loops" at bounding box center [362, 454] width 164 height 18
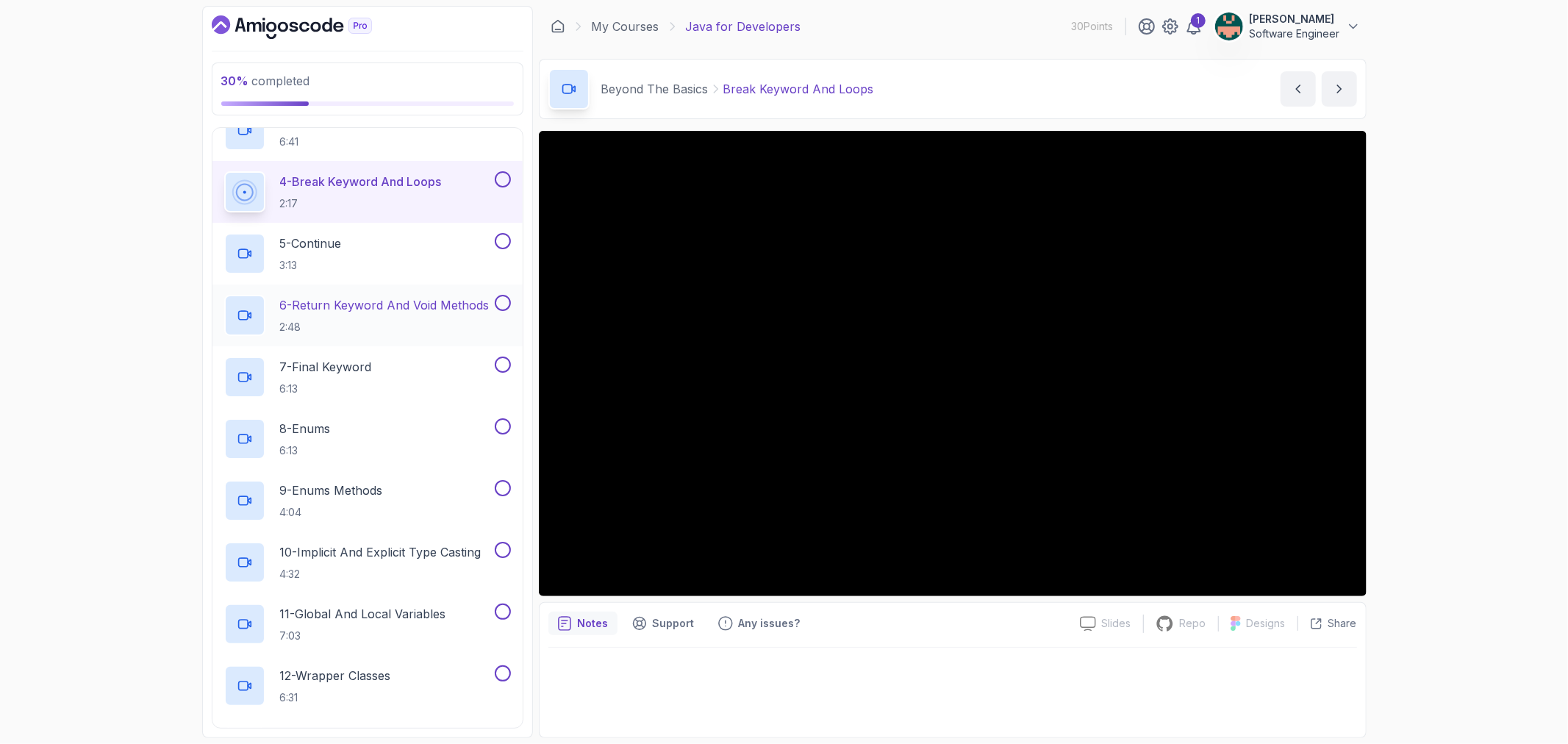
scroll to position [540, 0]
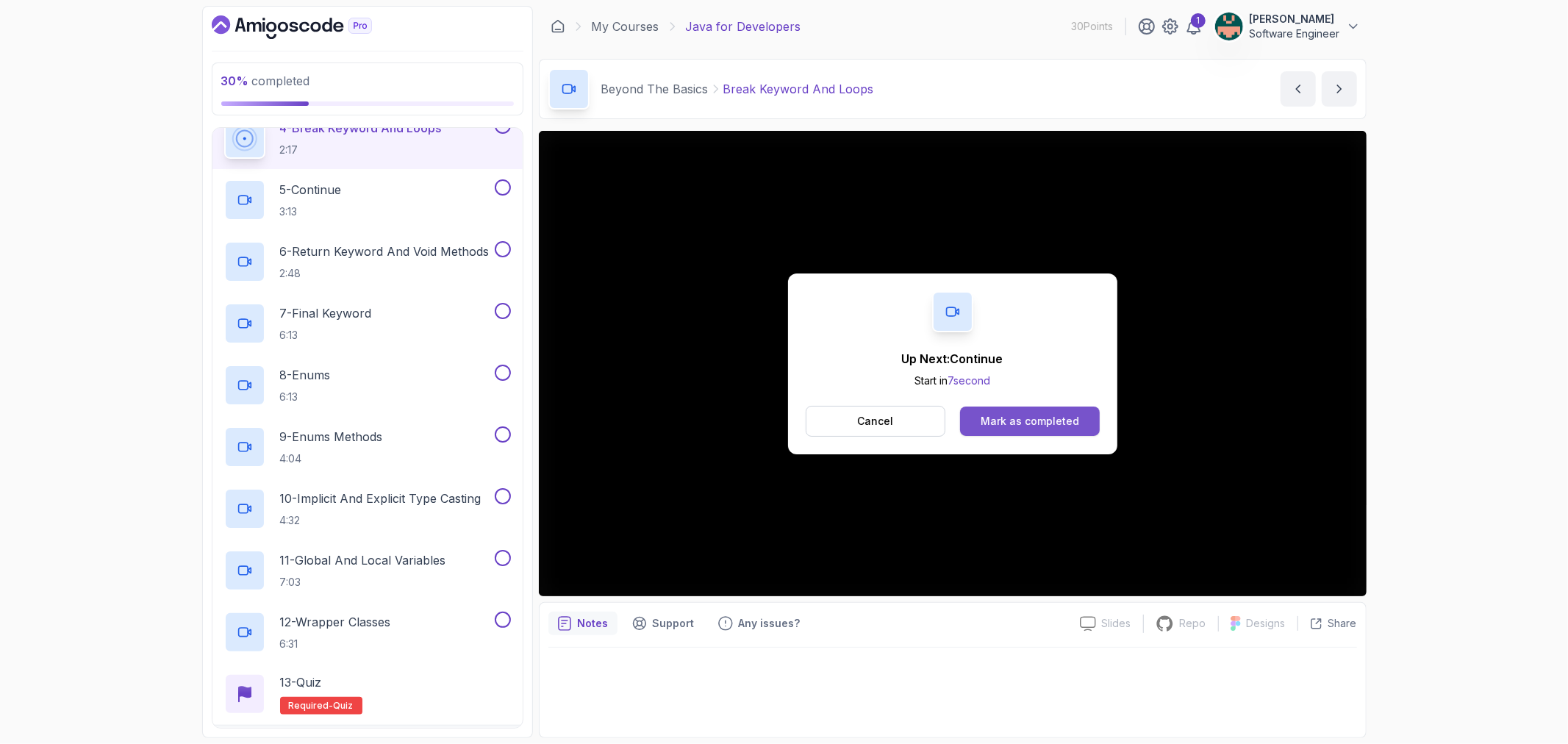
click at [1008, 422] on div "Mark as completed" at bounding box center [1030, 421] width 99 height 15
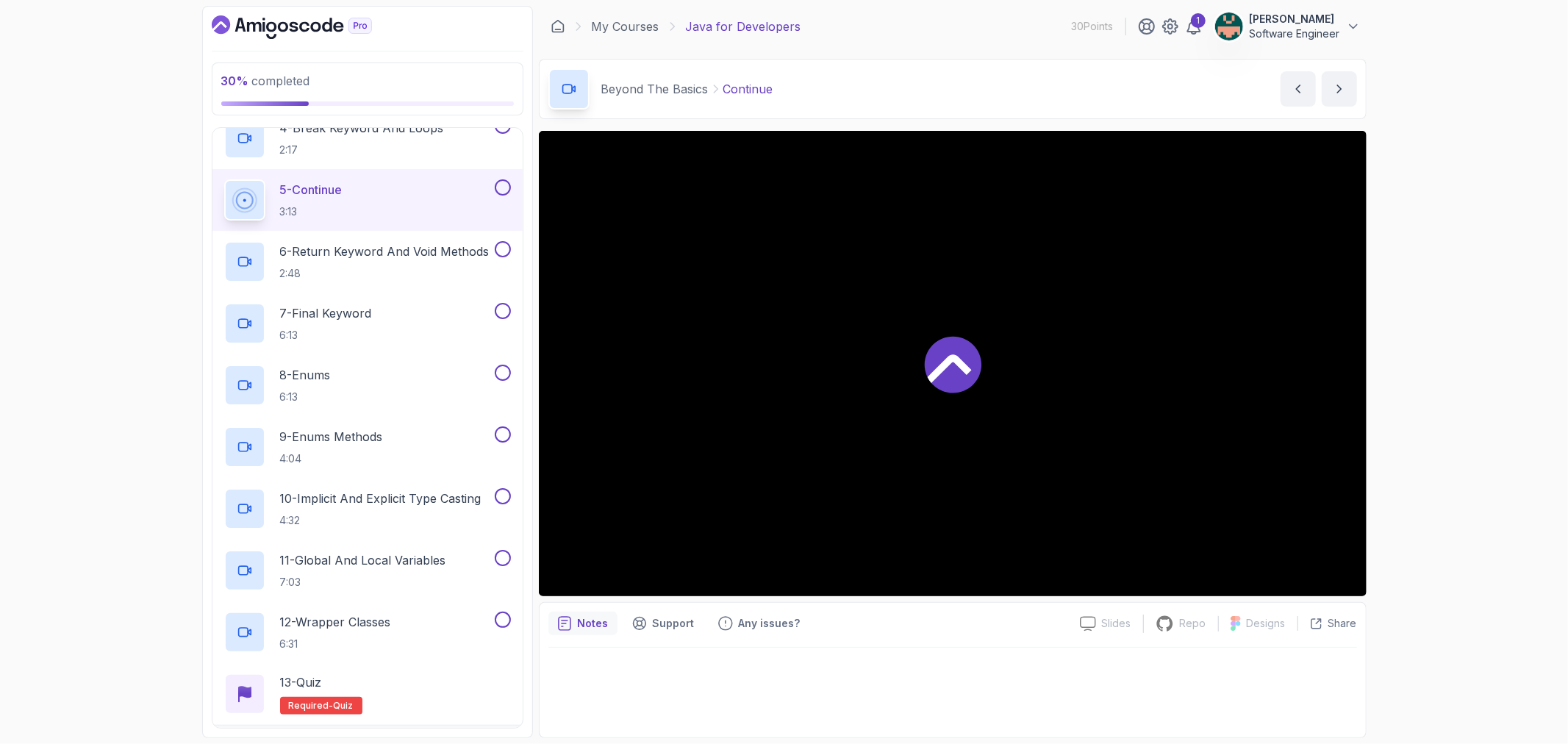
scroll to position [549, 0]
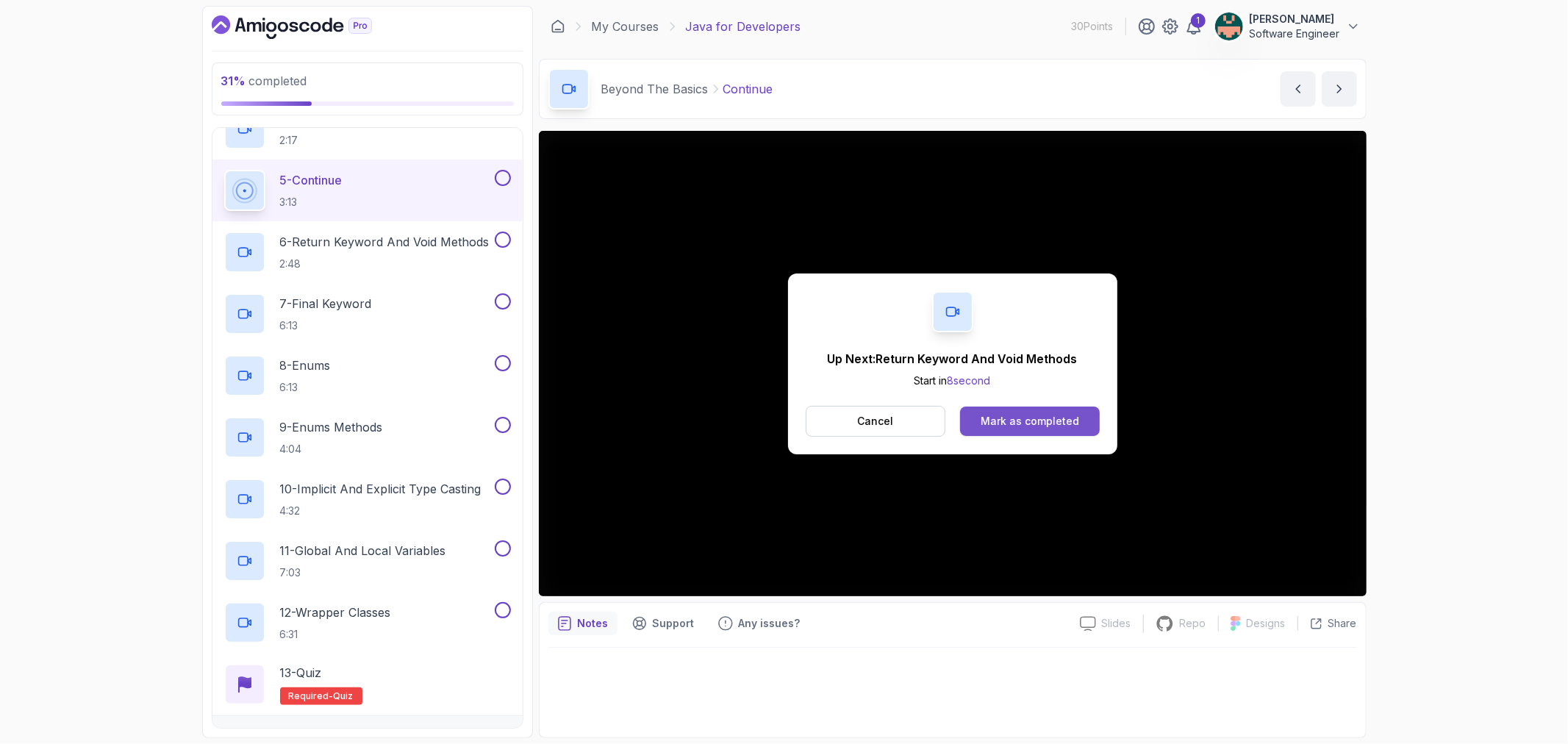
click at [998, 410] on button "Mark as completed" at bounding box center [1030, 421] width 139 height 29
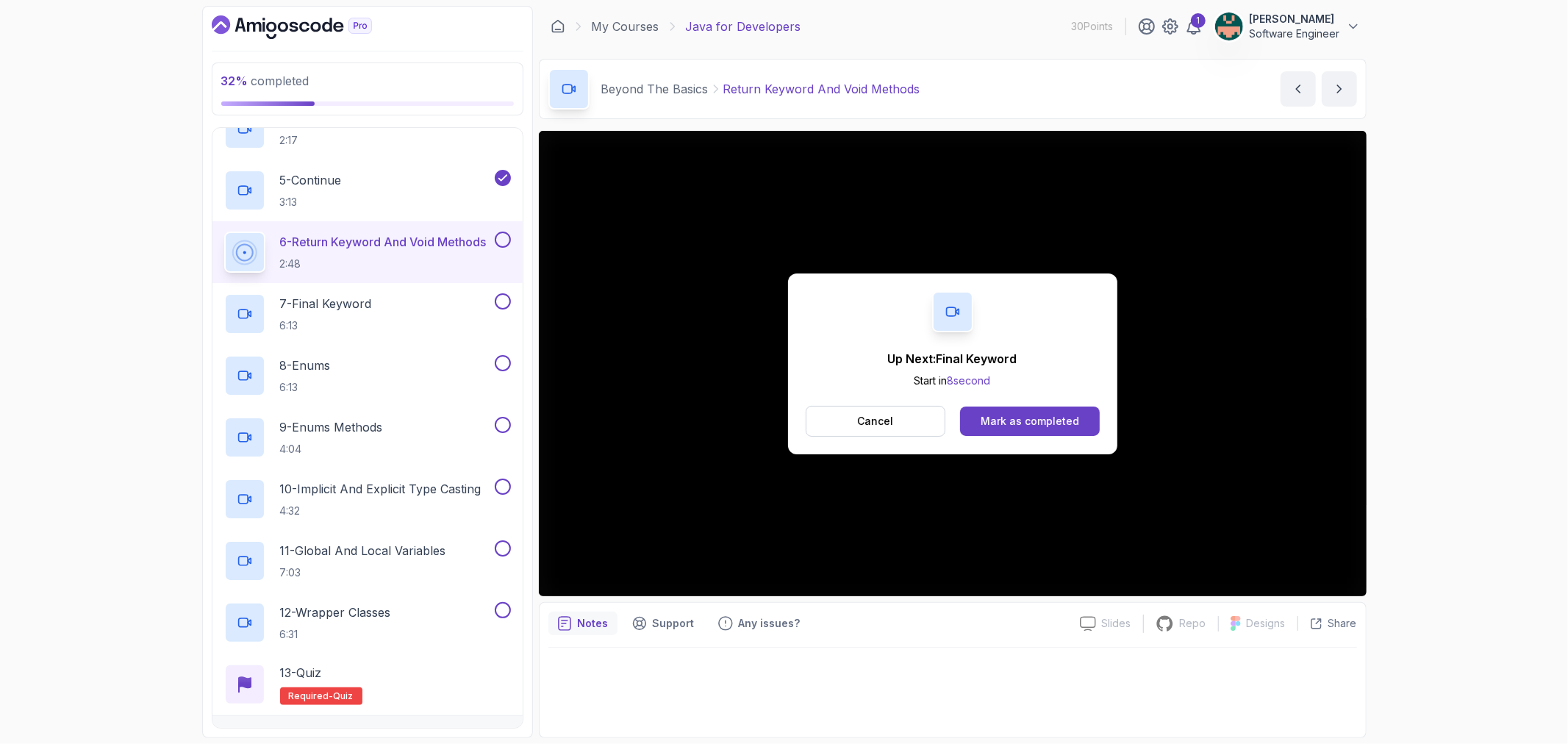
click at [998, 414] on div "Mark as completed" at bounding box center [1030, 421] width 99 height 15
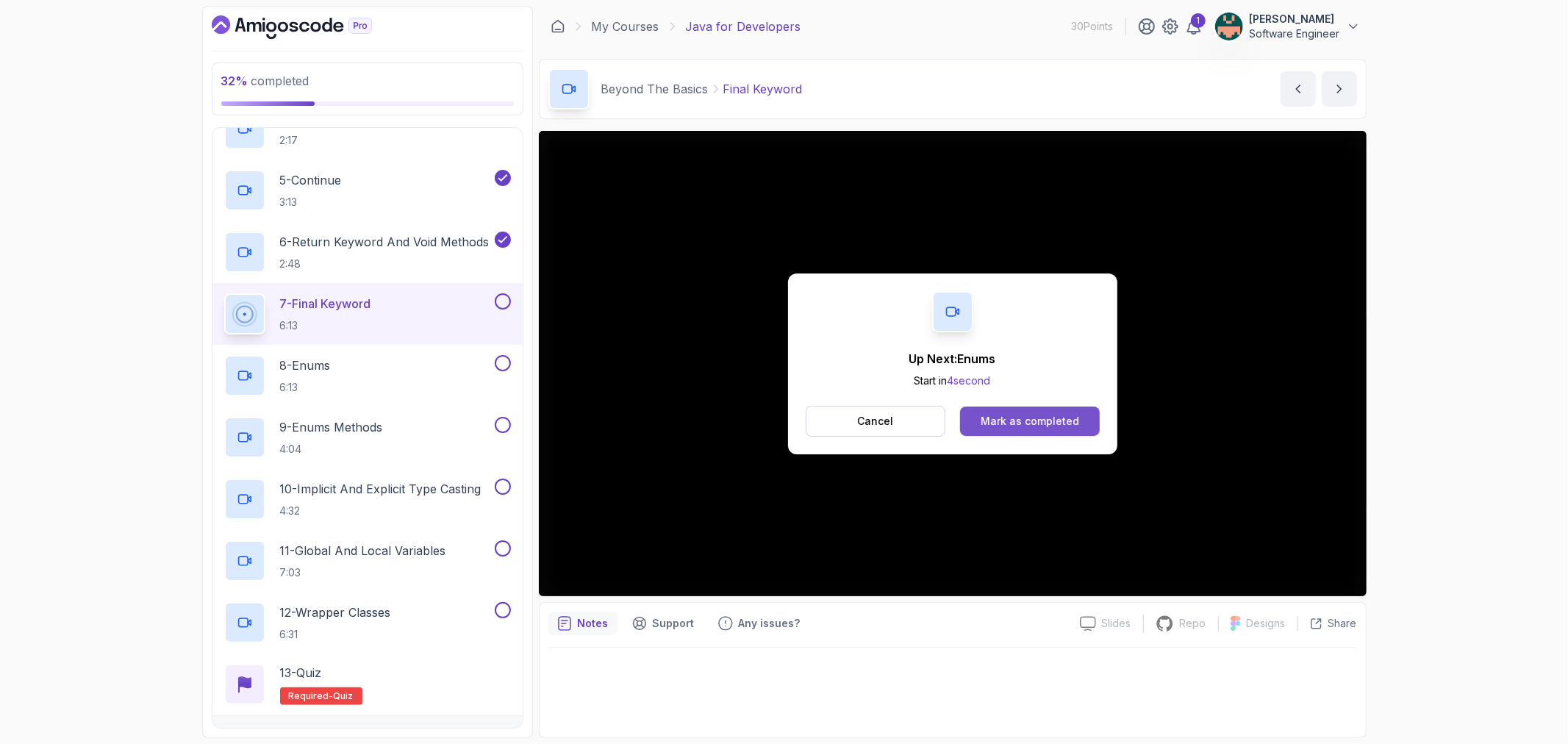
click at [1041, 419] on div "Mark as completed" at bounding box center [1030, 421] width 99 height 15
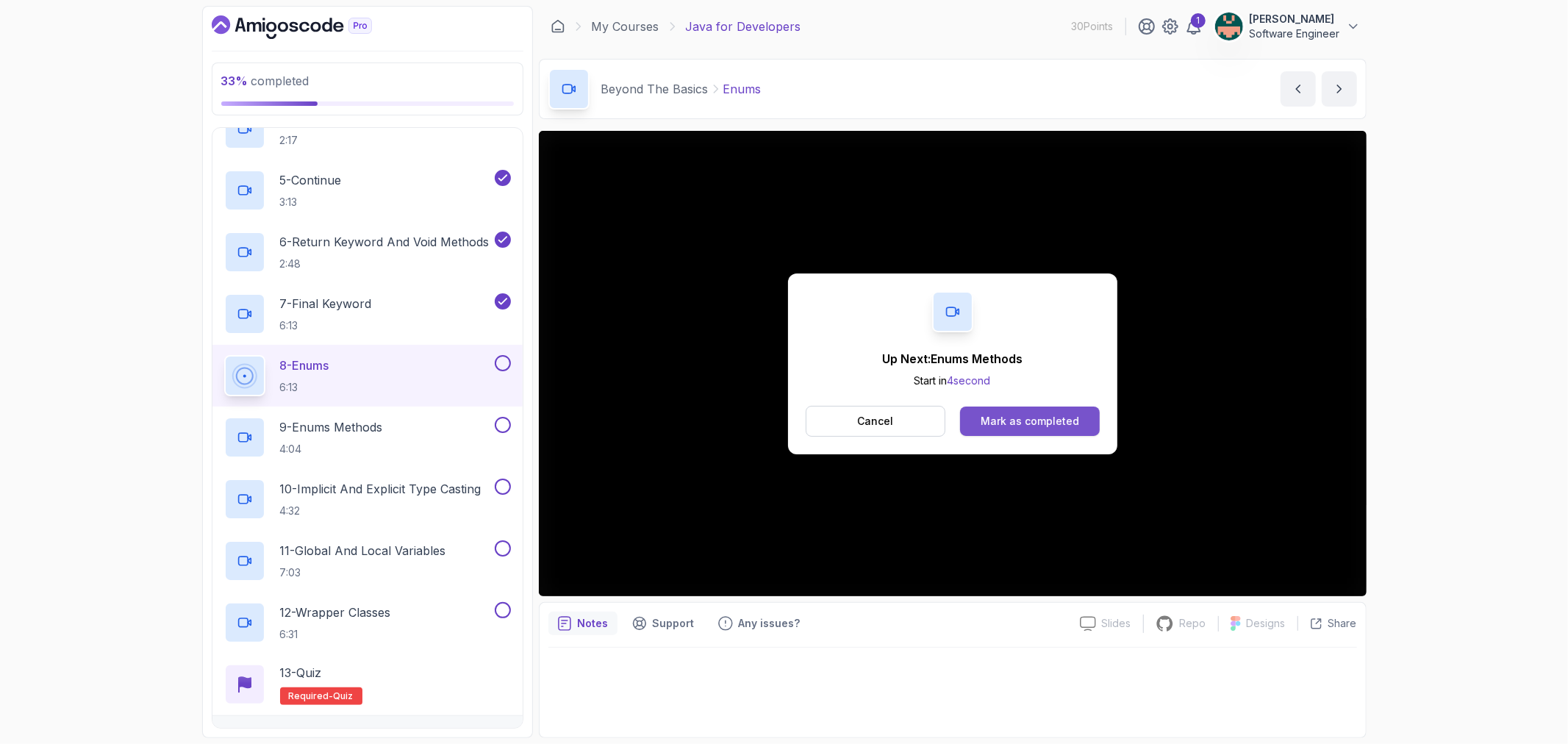
click at [1016, 418] on div "Mark as completed" at bounding box center [1030, 421] width 99 height 15
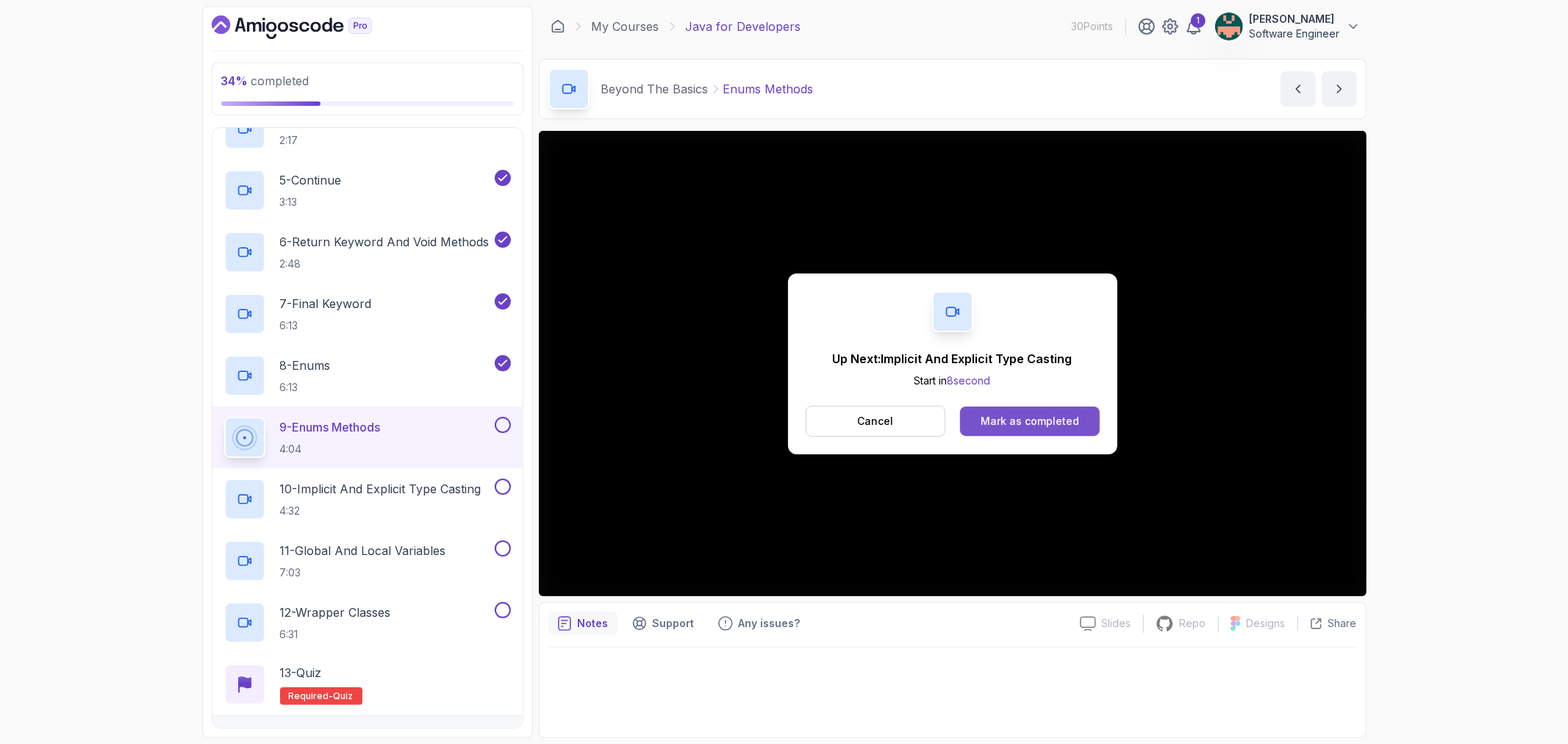
click at [995, 429] on button "Mark as completed" at bounding box center [1030, 421] width 139 height 29
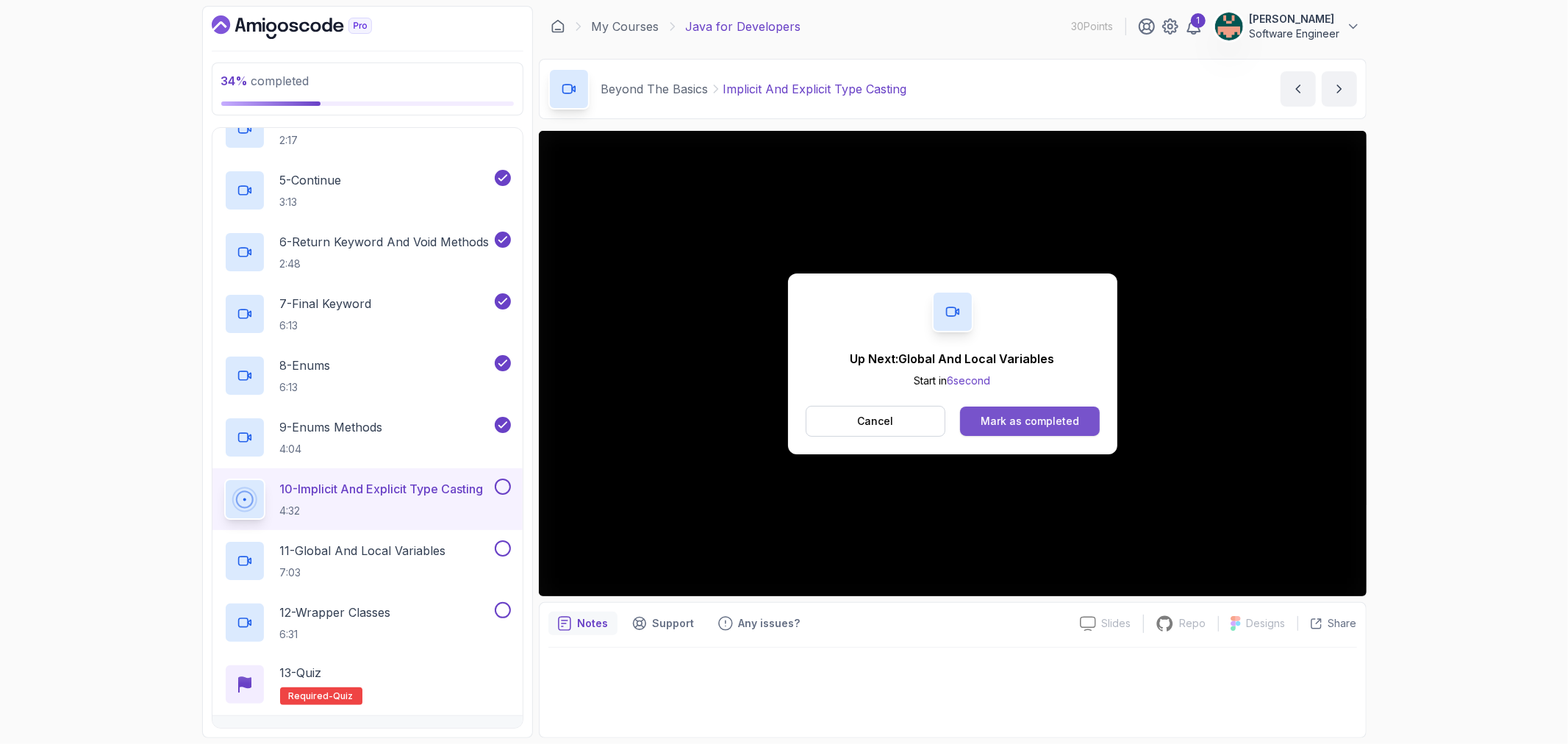
click at [997, 421] on div "Mark as completed" at bounding box center [1030, 421] width 99 height 15
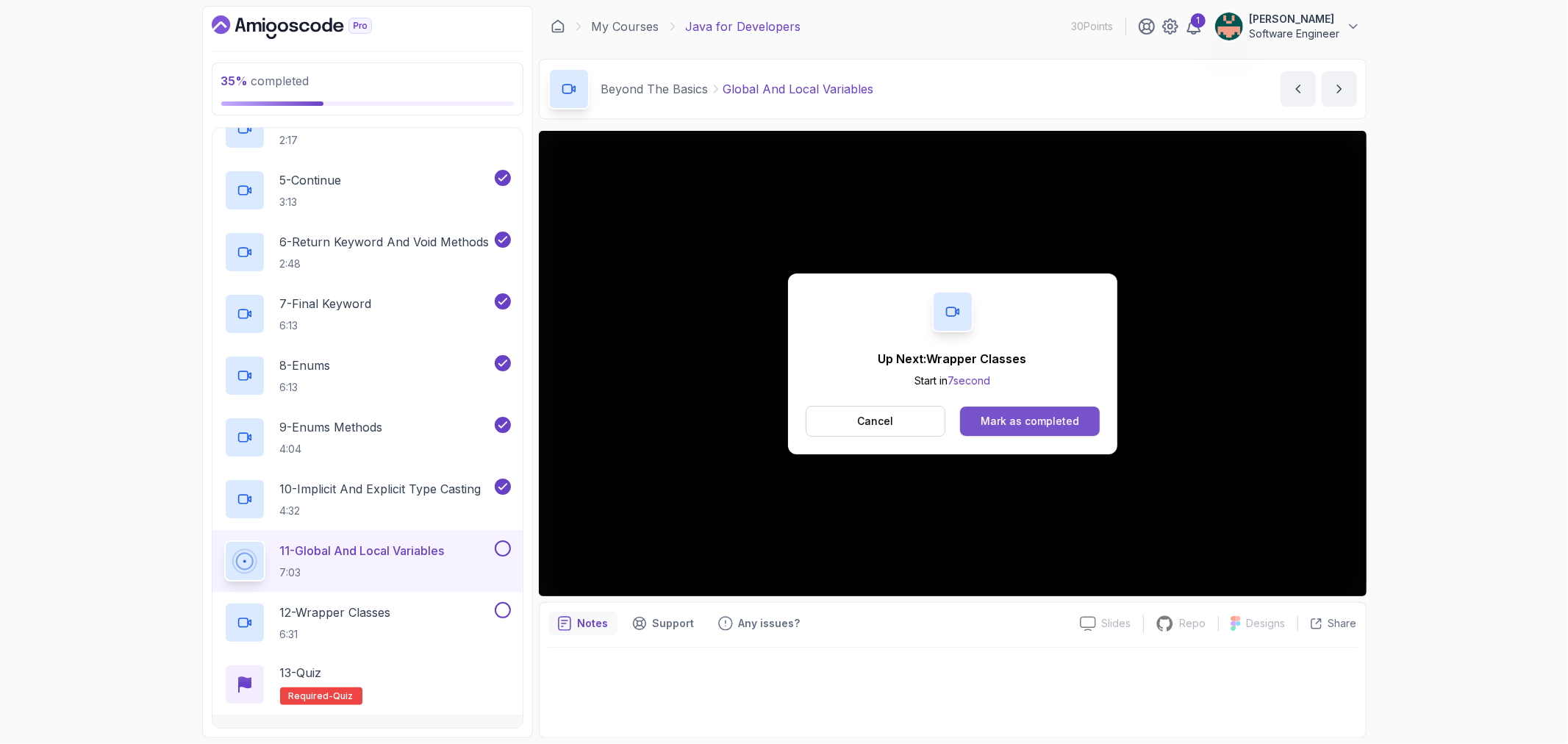
click at [1008, 422] on div "Mark as completed" at bounding box center [1030, 421] width 99 height 15
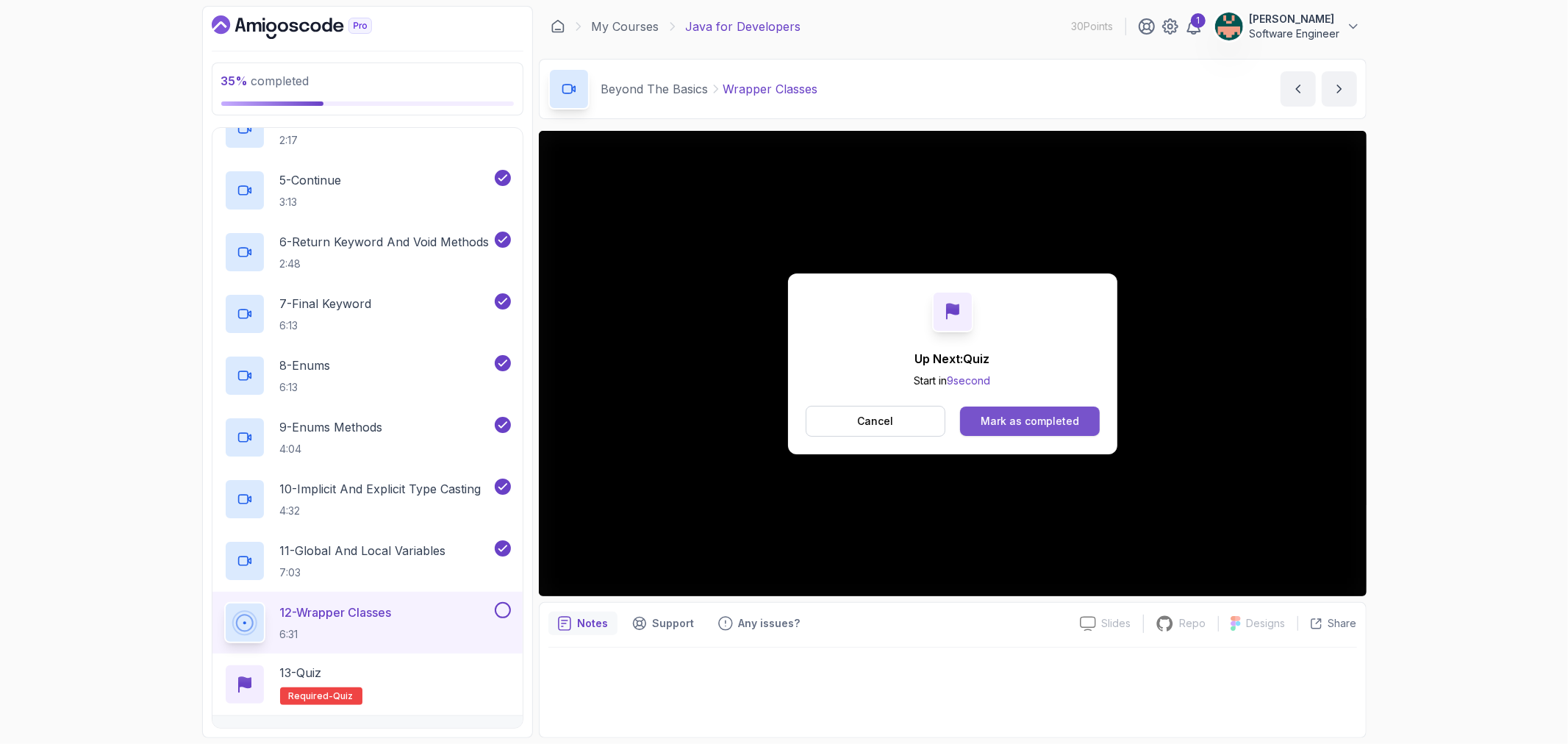
click at [992, 414] on div "Mark as completed" at bounding box center [1030, 421] width 99 height 15
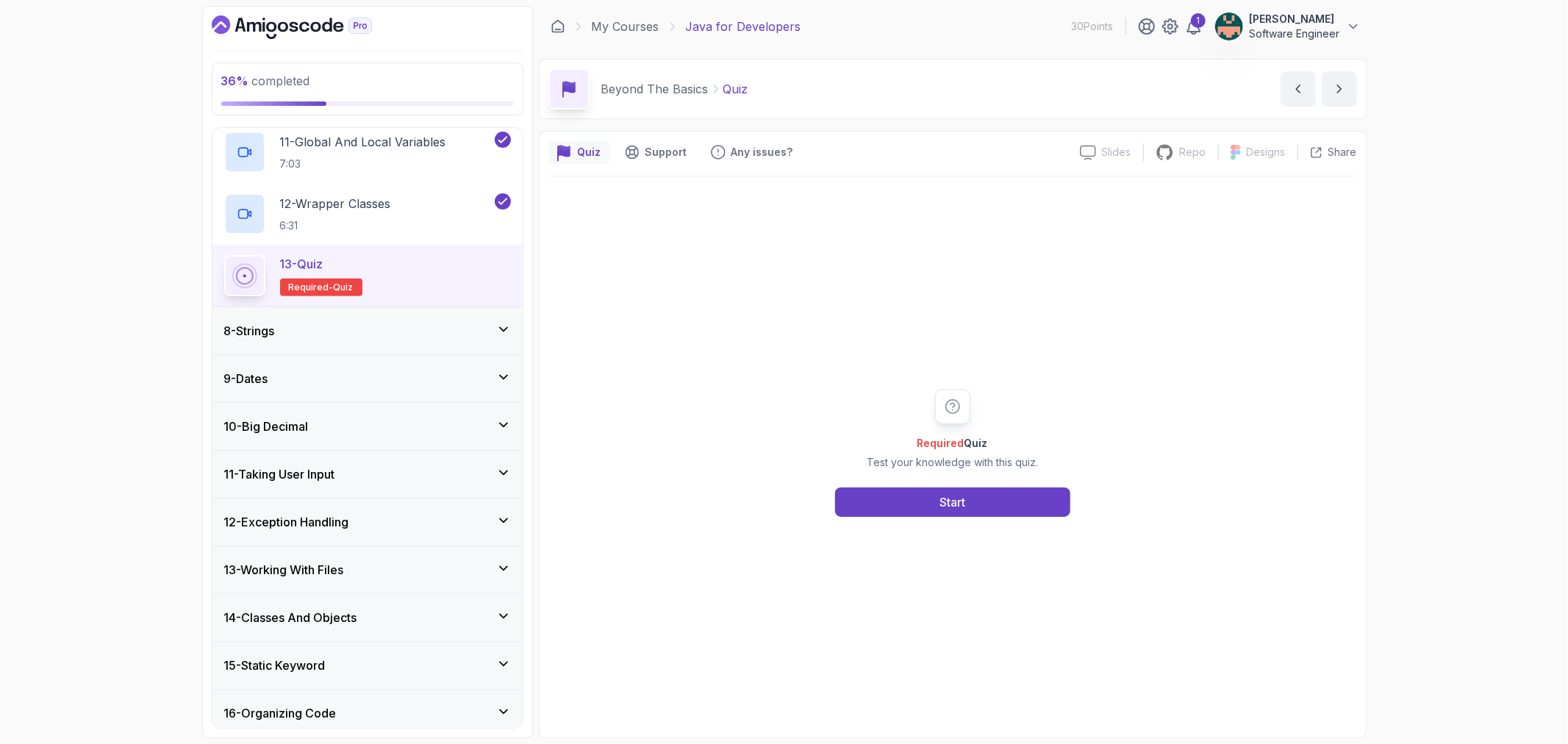
scroll to position [1112, 0]
